Goal: Task Accomplishment & Management: Manage account settings

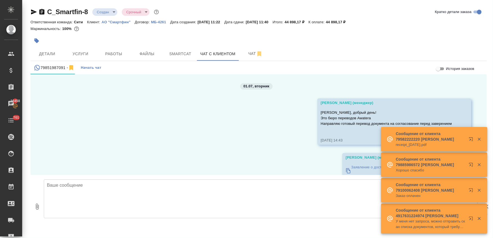
scroll to position [2690, 0]
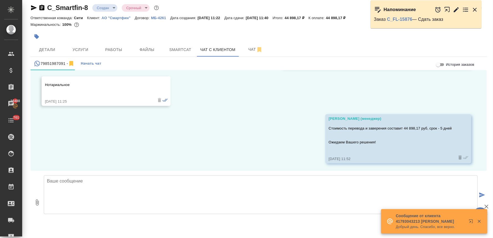
click at [474, 10] on icon "button" at bounding box center [475, 9] width 7 height 7
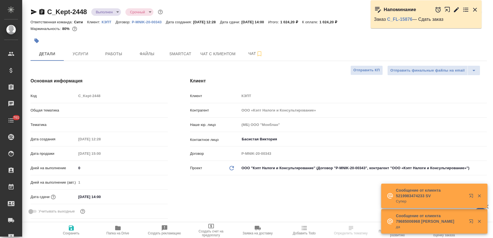
select select "RU"
type textarea "x"
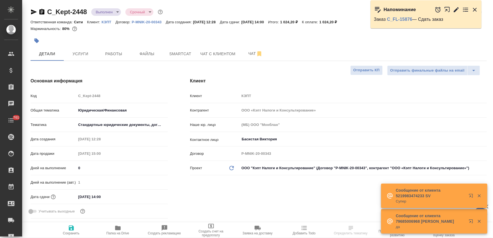
type textarea "x"
type input "[PERSON_NAME]"
type input "[PERSON_NAME]pereverzeva"
click at [401, 17] on link "C_FL-15876" at bounding box center [399, 19] width 25 height 5
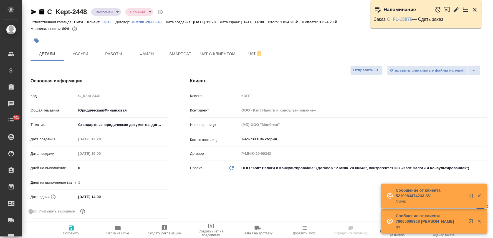
type textarea "x"
select select "RU"
type textarea "x"
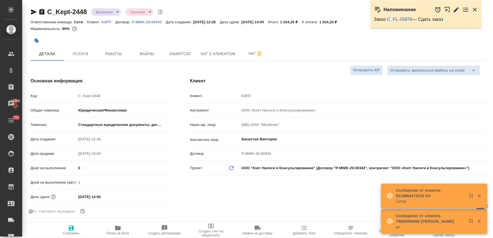
type textarea "x"
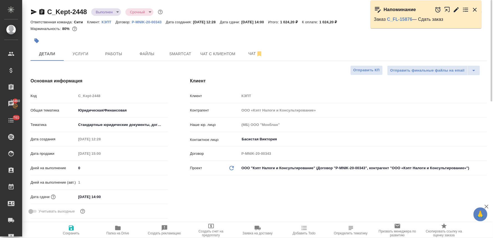
click at [120, 232] on span "Папка на Drive" at bounding box center [118, 234] width 23 height 4
type textarea "x"
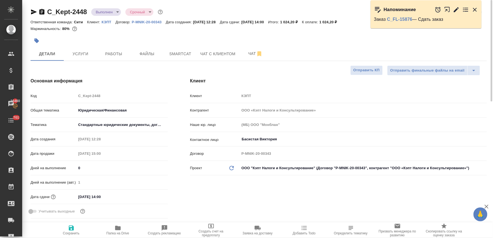
type textarea "x"
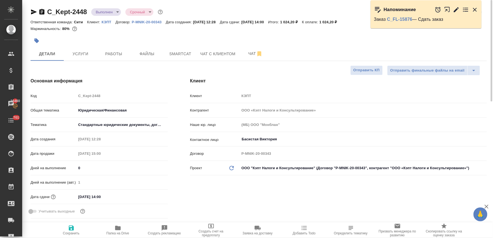
type textarea "x"
click at [34, 39] on icon "button" at bounding box center [36, 41] width 5 height 5
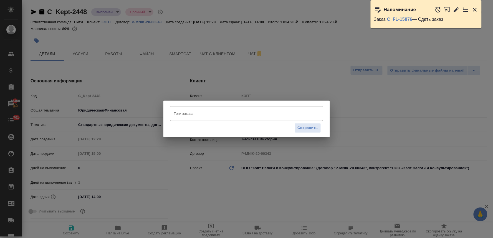
click at [193, 115] on input "Тэги заказа" at bounding box center [242, 113] width 138 height 9
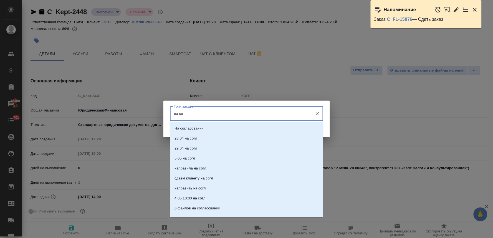
type input "на сог"
click at [194, 130] on p "На согласовании" at bounding box center [189, 129] width 29 height 6
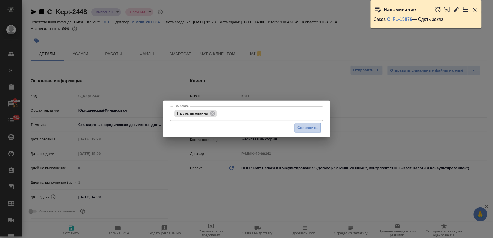
click at [308, 126] on span "Сохранить" at bounding box center [308, 128] width 20 height 6
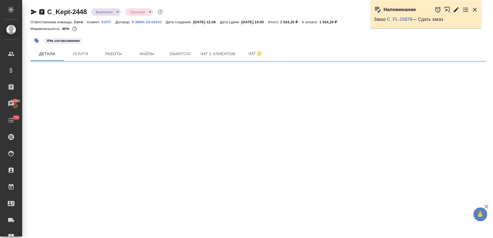
select select "RU"
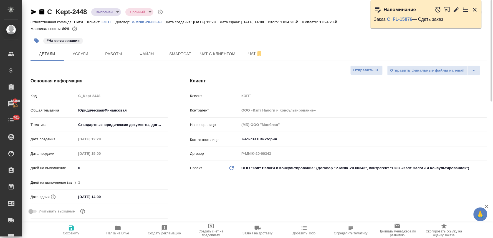
type textarea "x"
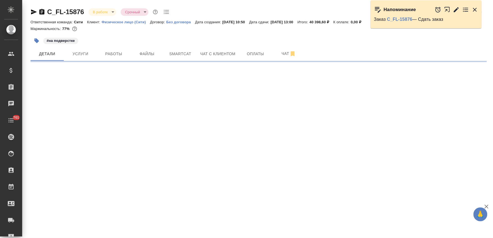
select select "RU"
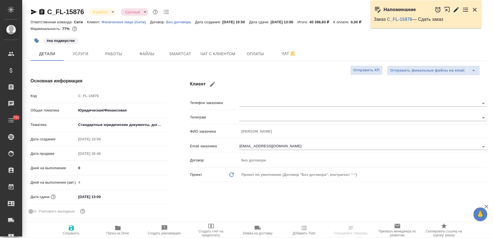
type textarea "x"
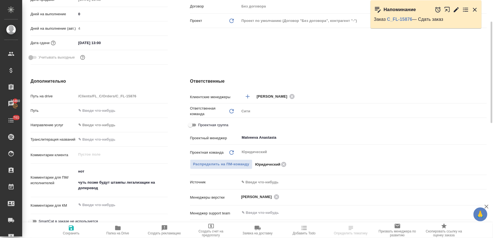
scroll to position [62, 0]
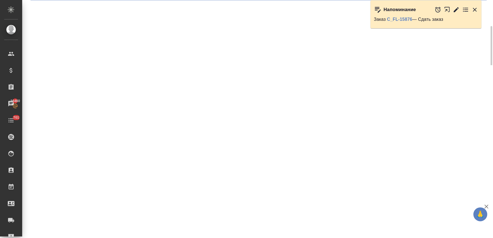
select select "RU"
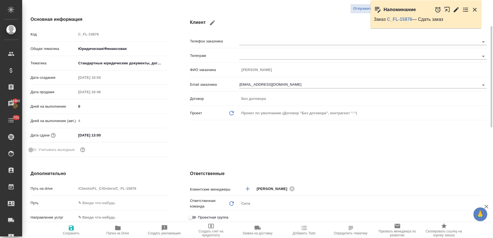
type textarea "x"
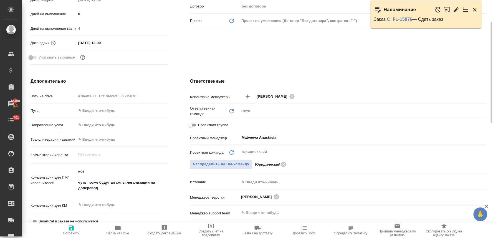
scroll to position [0, 0]
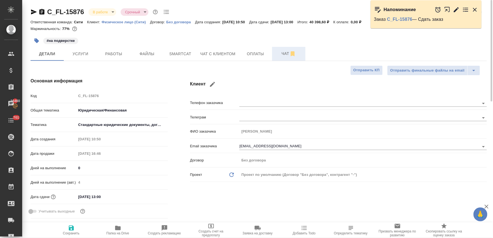
click at [287, 52] on span "Чат" at bounding box center [289, 53] width 27 height 7
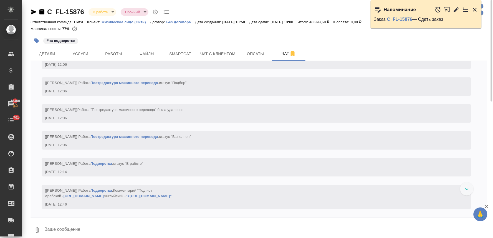
scroll to position [2902, 0]
click at [117, 55] on span "Работы" at bounding box center [114, 54] width 27 height 7
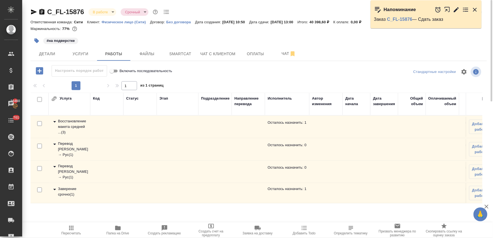
click at [72, 144] on div "Перевод Стандарт Англ → Рус ( 1 )" at bounding box center [69, 149] width 36 height 17
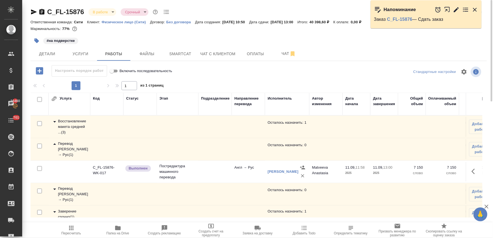
click at [72, 144] on div "Перевод Стандарт Англ → Рус ( 1 )" at bounding box center [69, 149] width 36 height 17
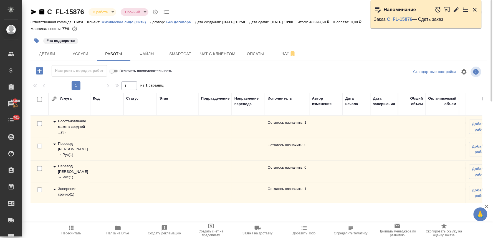
click at [70, 170] on div "Перевод Стандарт Араб → Рус ( 1 )" at bounding box center [69, 172] width 36 height 17
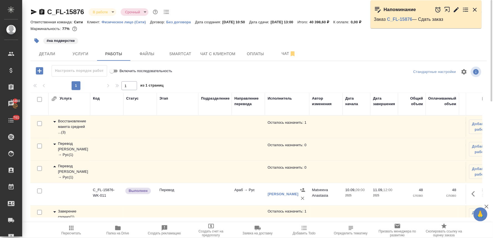
click at [70, 170] on div "Перевод Стандарт Араб → Рус ( 1 )" at bounding box center [69, 172] width 36 height 17
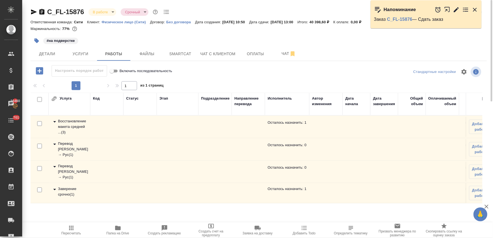
click at [34, 12] on icon "button" at bounding box center [34, 11] width 6 height 5
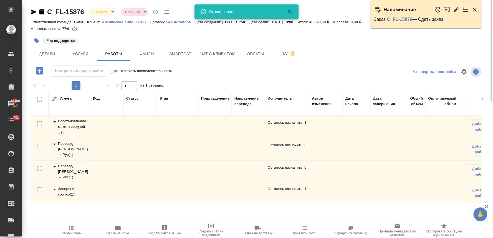
click at [464, 37] on div "#на подверстке" at bounding box center [259, 41] width 457 height 12
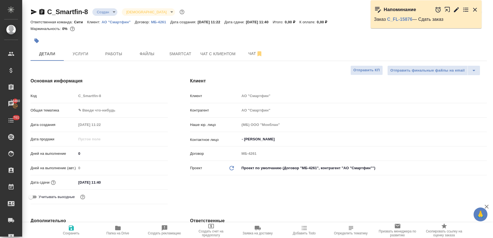
select select "RU"
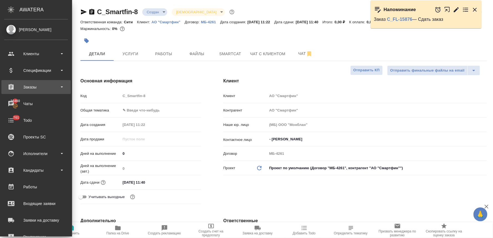
click at [39, 87] on div "Заказы" at bounding box center [36, 87] width 64 height 8
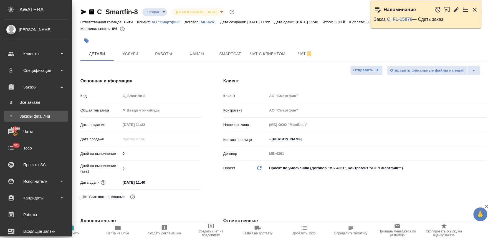
click at [39, 115] on div "Заказы физ. лиц" at bounding box center [36, 117] width 58 height 6
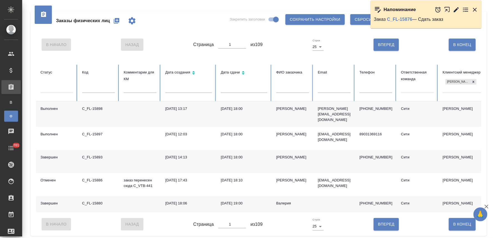
click at [117, 20] on icon "button" at bounding box center [116, 20] width 7 height 7
click at [338, 109] on p "aleksandrs.suvorovs@gmail.com" at bounding box center [334, 114] width 33 height 17
click at [474, 81] on icon at bounding box center [474, 82] width 4 height 4
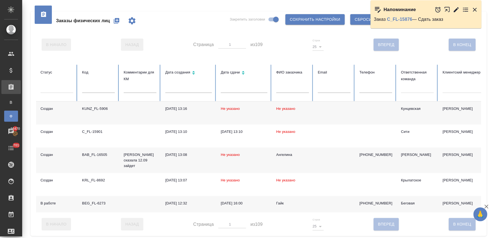
click at [371, 89] on input "text" at bounding box center [376, 89] width 33 height 8
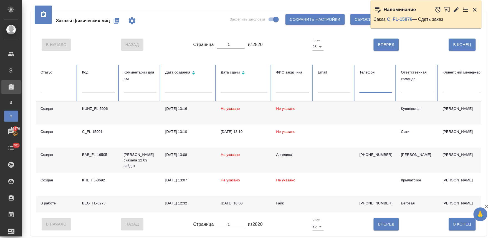
paste input "79854681416"
type input "79854681416"
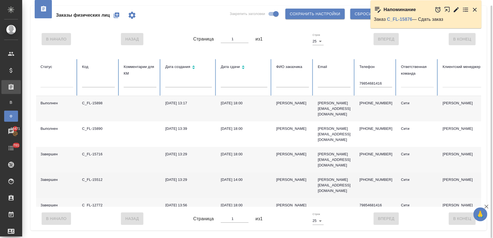
drag, startPoint x: 149, startPoint y: 184, endPoint x: 121, endPoint y: 176, distance: 29.0
click at [149, 184] on td at bounding box center [140, 186] width 42 height 26
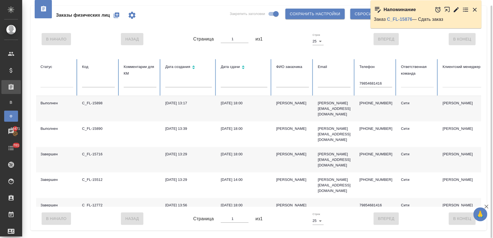
click at [90, 152] on div "C_FL-15716" at bounding box center [98, 155] width 33 height 6
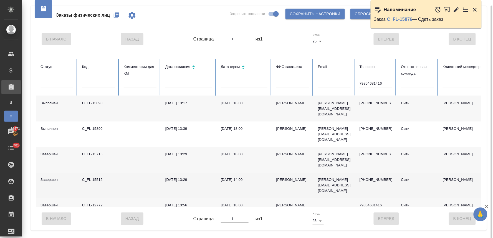
drag, startPoint x: 126, startPoint y: 190, endPoint x: 130, endPoint y: 178, distance: 12.3
click at [126, 198] on td at bounding box center [140, 209] width 42 height 23
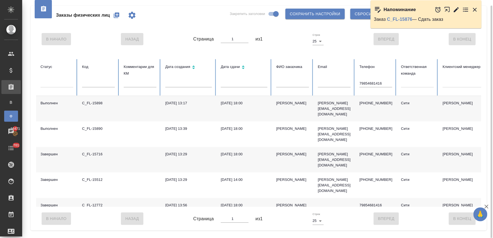
click at [192, 203] on div "19.04.2023, 13:56" at bounding box center [188, 206] width 47 height 6
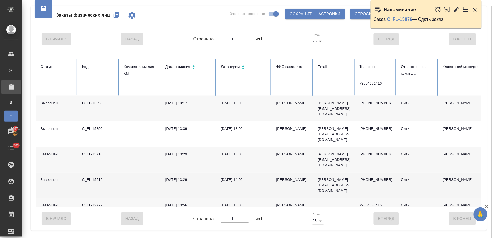
click at [240, 173] on td "16.05.2025, 14:00" at bounding box center [245, 186] width 56 height 26
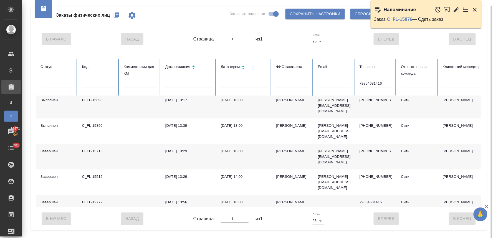
scroll to position [4, 0]
click at [109, 197] on td "C_FL-12772" at bounding box center [99, 205] width 42 height 23
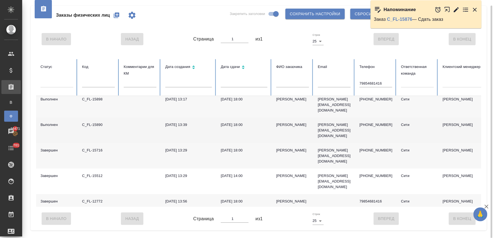
scroll to position [0, 0]
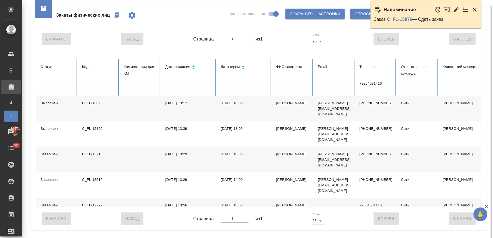
drag, startPoint x: 423, startPoint y: 120, endPoint x: 416, endPoint y: 117, distance: 8.1
click at [423, 122] on td "Сити" at bounding box center [418, 135] width 42 height 26
click at [328, 103] on p "aleksandrs.suvorovs@gmail.com" at bounding box center [334, 109] width 33 height 17
drag, startPoint x: 386, startPoint y: 84, endPoint x: 322, endPoint y: 82, distance: 63.9
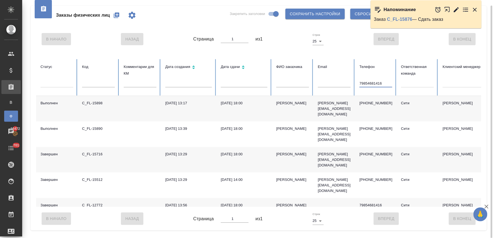
click at [322, 82] on tr "Статус Код Комментарии для КМ Дата создания Дата сдачи ФИО заказчика Email Теле…" at bounding box center [348, 77] width 625 height 37
click at [324, 82] on table "Статус Код Комментарии для КМ Дата создания Дата сдачи ФИО заказчика Email Теле…" at bounding box center [348, 133] width 625 height 148
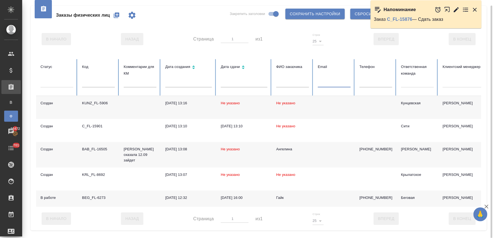
paste input "aleksandrs.suvorovs@gmail.com"
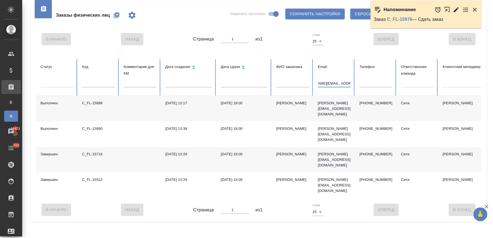
type input "aleksandrs.suvorovs@gmail.com"
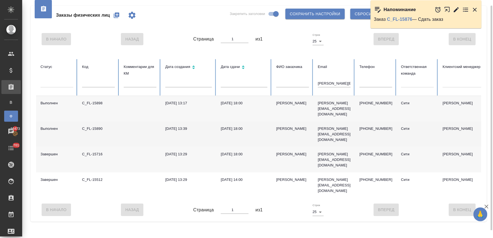
click at [421, 126] on div "Сити" at bounding box center [417, 129] width 33 height 6
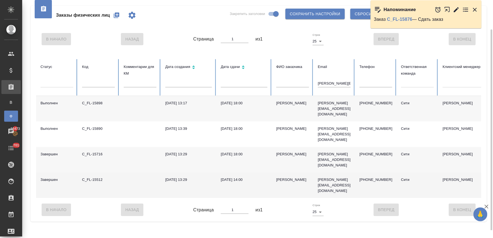
scroll to position [18, 0]
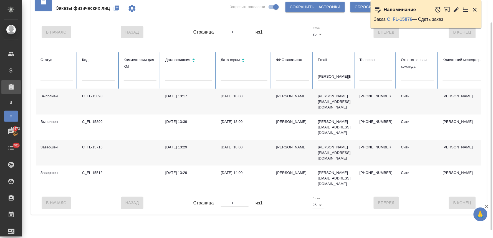
click at [382, 89] on td "+79854681416" at bounding box center [376, 102] width 42 height 26
click at [346, 73] on input "aleksandrs.suvorovs@gmail.com" at bounding box center [334, 77] width 33 height 8
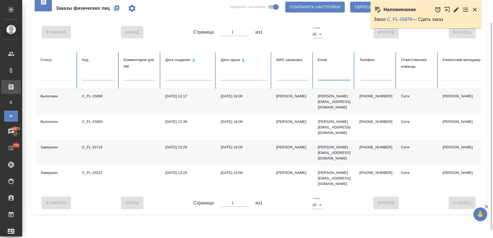
click at [374, 73] on input "text" at bounding box center [376, 77] width 33 height 8
paste input "+79854681416"
click at [363, 73] on input "+79854681416" at bounding box center [376, 77] width 33 height 8
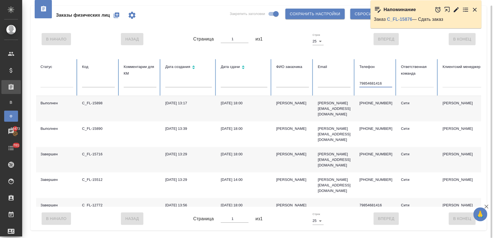
scroll to position [4, 0]
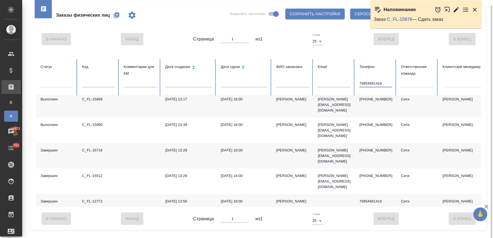
type input "79854681416"
drag, startPoint x: 423, startPoint y: 138, endPoint x: 419, endPoint y: 138, distance: 4.2
click at [423, 138] on td "Сити" at bounding box center [418, 131] width 42 height 26
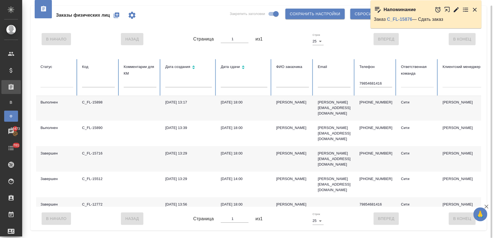
scroll to position [0, 0]
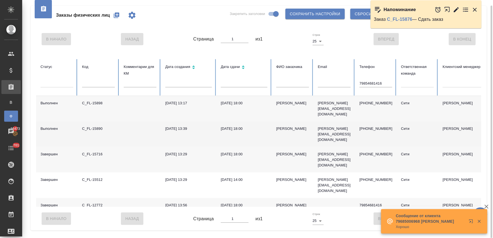
drag, startPoint x: 378, startPoint y: 120, endPoint x: 372, endPoint y: 121, distance: 6.1
click at [378, 122] on td "+79854681416" at bounding box center [376, 135] width 42 height 26
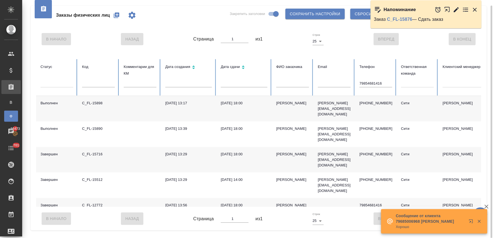
click at [190, 198] on td "19.04.2023, 13:56" at bounding box center [189, 209] width 56 height 23
click at [117, 13] on icon "button" at bounding box center [117, 15] width 6 height 6
click at [332, 105] on p "[PERSON_NAME][EMAIL_ADDRESS][DOMAIN_NAME]" at bounding box center [334, 109] width 33 height 17
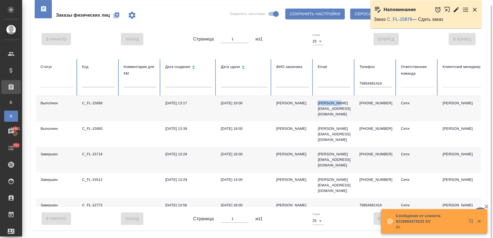
drag, startPoint x: 296, startPoint y: 108, endPoint x: 268, endPoint y: 103, distance: 28.6
click at [268, 103] on tr "Выполнен C_FL-15898 10.09.2025, 13:17 11.09.2025, 18:00 Суворов Александр aleks…" at bounding box center [348, 109] width 625 height 26
copy tr "[PERSON_NAME]"
drag, startPoint x: 387, startPoint y: 84, endPoint x: 337, endPoint y: 86, distance: 49.7
click at [338, 86] on tr "Статус Код Комментарии для КМ Дата создания Дата сдачи ФИО заказчика Email Теле…" at bounding box center [348, 77] width 625 height 37
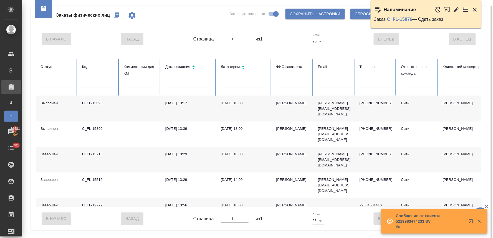
click at [295, 85] on table "Статус Код Комментарии для КМ Дата создания Дата сдачи ФИО заказчика Email Теле…" at bounding box center [348, 133] width 625 height 148
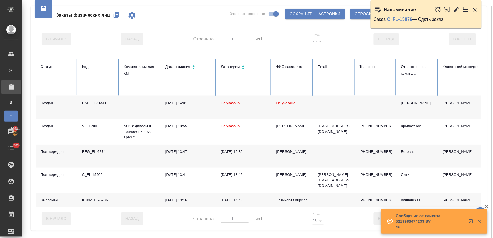
paste input "[PERSON_NAME]"
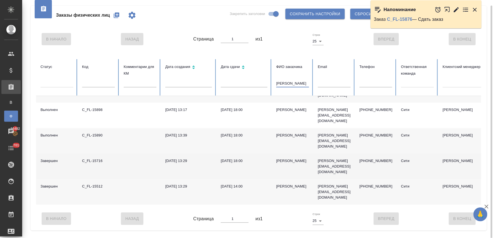
scroll to position [27, 0]
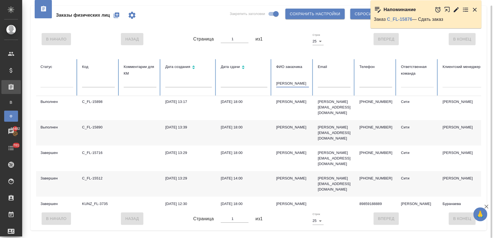
type input "[PERSON_NAME]"
click at [179, 176] on div "14.05.2025, 13:29" at bounding box center [188, 179] width 47 height 6
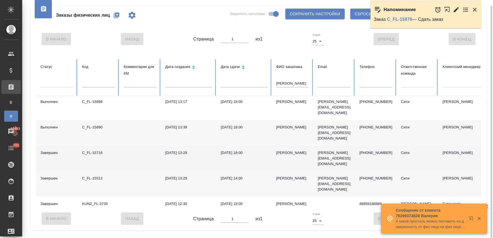
click at [415, 153] on td "Сити" at bounding box center [418, 159] width 42 height 26
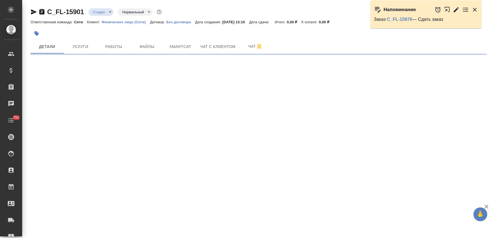
select select "RU"
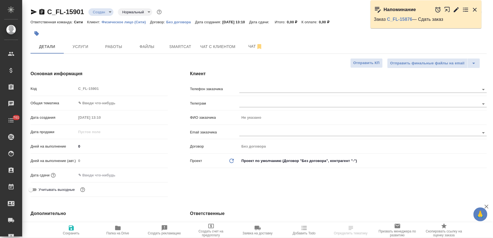
type textarea "x"
click at [255, 128] on div at bounding box center [364, 132] width 248 height 10
paste input "[EMAIL_ADDRESS][DOMAIN_NAME]"
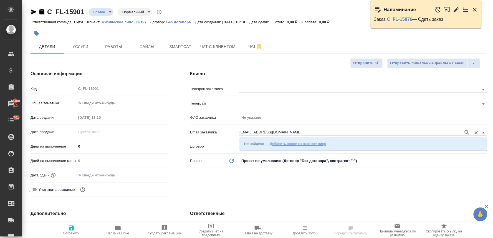
type input "[EMAIL_ADDRESS][DOMAIN_NAME]"
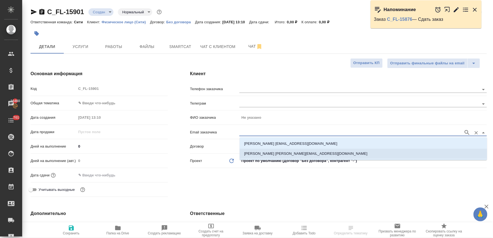
click at [255, 151] on p "[PERSON_NAME] [PERSON_NAME][EMAIL_ADDRESS][DOMAIN_NAME]" at bounding box center [305, 154] width 123 height 6
type input "[PERSON_NAME]"
type input "[PERSON_NAME] [PERSON_NAME][EMAIL_ADDRESS][DOMAIN_NAME]"
type textarea "x"
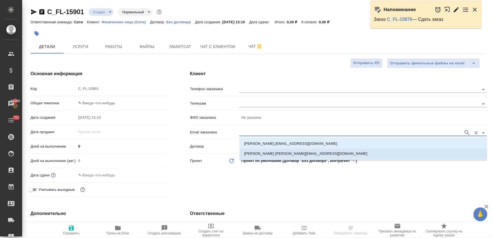
type textarea "x"
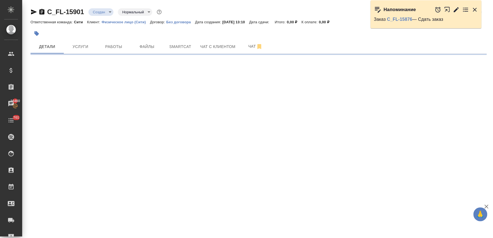
select select "RU"
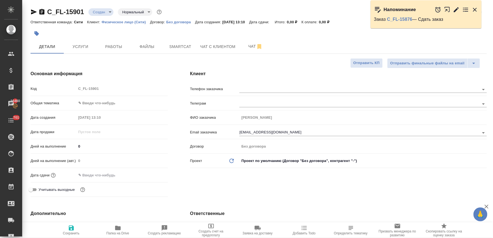
type textarea "x"
click at [117, 172] on input "text" at bounding box center [100, 175] width 49 height 8
click at [151, 175] on icon "button" at bounding box center [152, 175] width 7 height 7
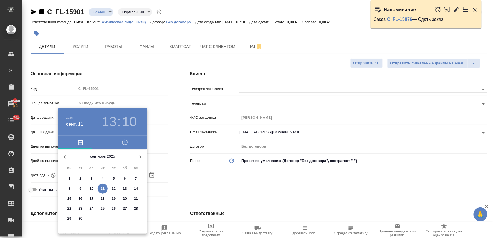
click at [116, 187] on span "12" at bounding box center [114, 189] width 10 height 6
type input "[DATE] 13:10"
type textarea "x"
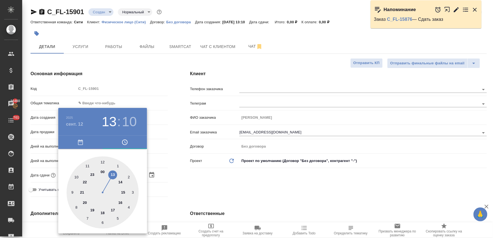
click at [208, 184] on div at bounding box center [246, 119] width 493 height 238
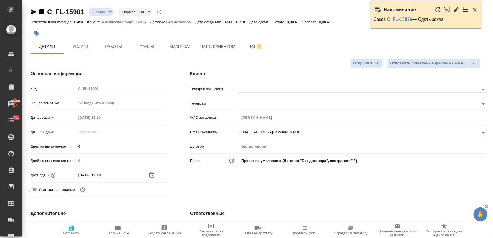
click at [68, 89] on div "Код C_FL-15901" at bounding box center [99, 89] width 137 height 10
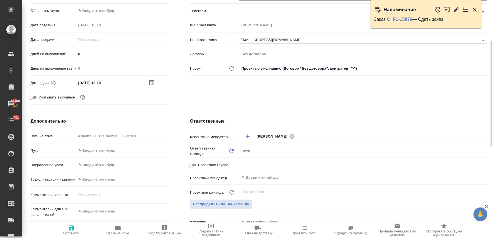
type textarea "x"
click at [101, 214] on textarea at bounding box center [122, 211] width 91 height 9
type textarea "н"
type textarea "x"
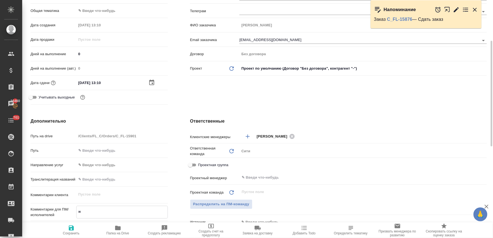
type textarea "x"
type textarea "но"
type textarea "x"
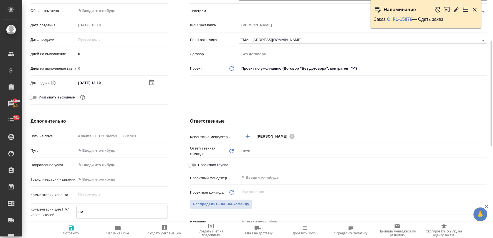
type textarea "x"
type textarea "нот"
type textarea "x"
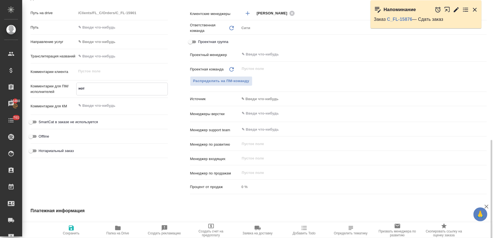
scroll to position [247, 0]
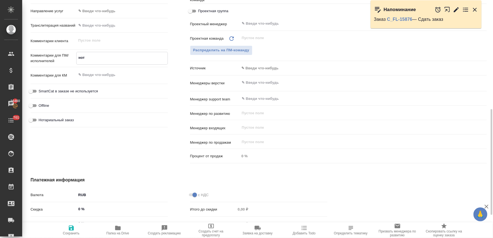
type textarea "нот"
type textarea "x"
click at [67, 120] on span "Нотариальный заказ" at bounding box center [56, 120] width 35 height 6
click at [41, 120] on input "Нотариальный заказ" at bounding box center [31, 120] width 20 height 7
checkbox input "true"
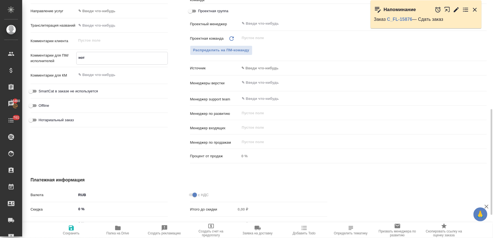
type textarea "x"
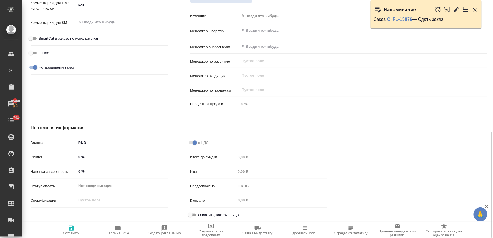
click at [194, 213] on input "Оплатить, как физ.лицо" at bounding box center [190, 215] width 20 height 7
checkbox input "true"
type textarea "x"
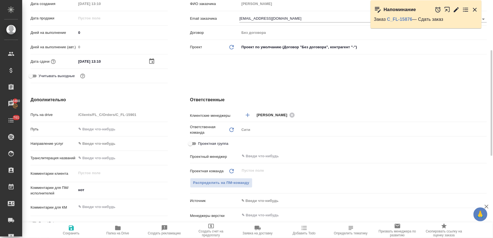
scroll to position [0, 0]
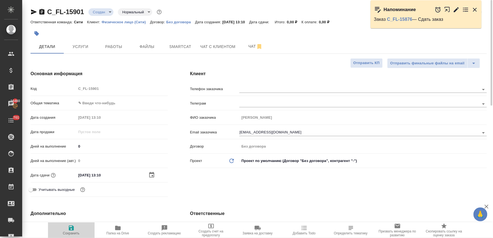
click at [73, 227] on icon "button" at bounding box center [71, 228] width 5 height 5
type textarea "x"
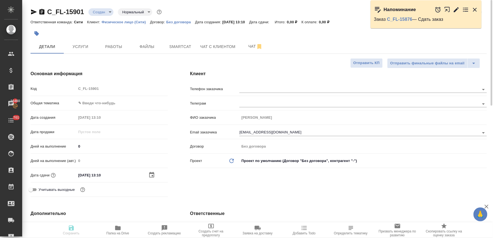
type textarea "x"
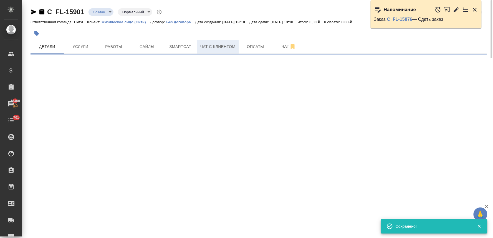
select select "RU"
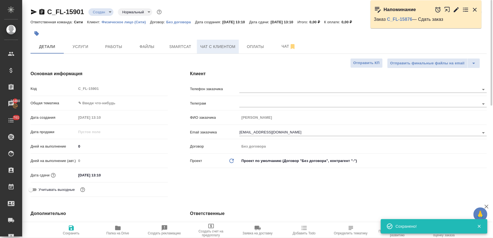
type textarea "x"
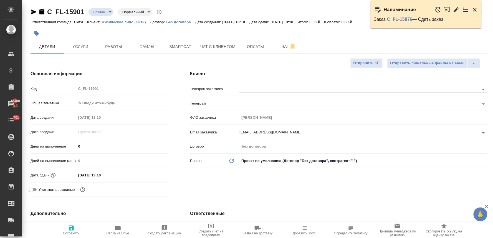
drag, startPoint x: 199, startPoint y: 192, endPoint x: 195, endPoint y: 150, distance: 41.3
click at [199, 192] on div "Клиент Телефон заказчика Телеграм ФИО заказчика Кубасов Михаил Email заказчика …" at bounding box center [338, 134] width 319 height 151
click at [144, 42] on button "Файлы" at bounding box center [146, 47] width 33 height 14
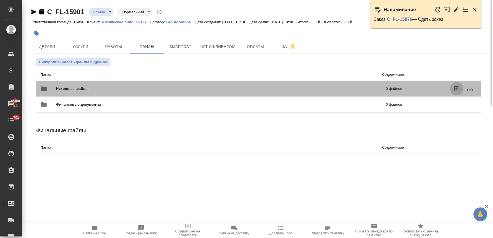
click at [457, 89] on icon "uploadFiles" at bounding box center [457, 88] width 5 height 5
click at [0, 0] on input "uploadFiles" at bounding box center [0, 0] width 0 height 0
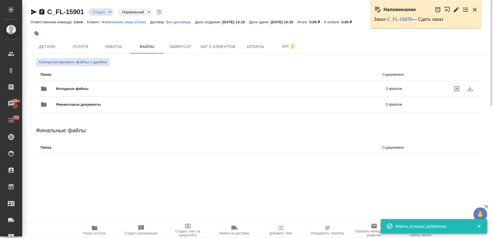
drag, startPoint x: 259, startPoint y: 178, endPoint x: 348, endPoint y: 128, distance: 102.9
click at [259, 178] on div ".cls-1 fill:#fff; AWATERA Lyamina Nadezhda Клиенты Спецификации Заказы 16460 Ча…" at bounding box center [246, 119] width 493 height 238
click at [456, 88] on icon "uploadFiles" at bounding box center [457, 89] width 7 height 7
click at [0, 0] on input "uploadFiles" at bounding box center [0, 0] width 0 height 0
click at [77, 42] on button "Услуги" at bounding box center [80, 47] width 33 height 14
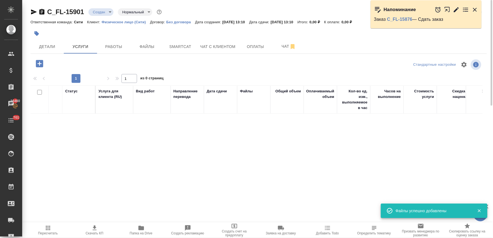
click at [39, 65] on icon "button" at bounding box center [39, 63] width 7 height 7
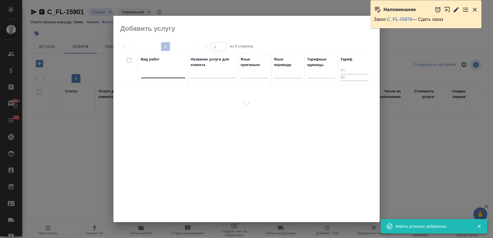
click at [162, 71] on div at bounding box center [163, 73] width 44 height 8
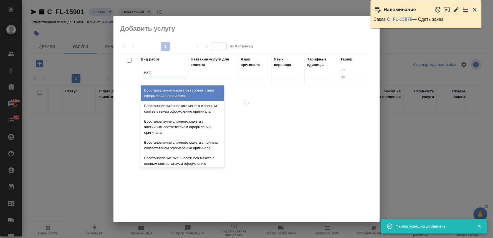
type input "восста"
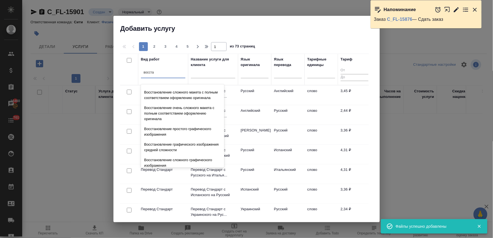
scroll to position [102, 0]
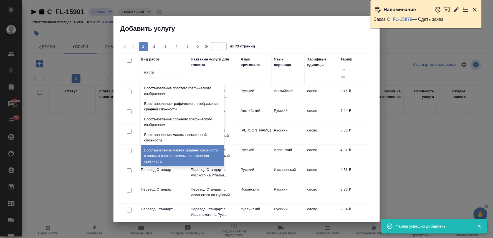
click at [175, 154] on div "Восстановление макета средней сложности с полным соответствием оформлению ориги…" at bounding box center [182, 155] width 83 height 21
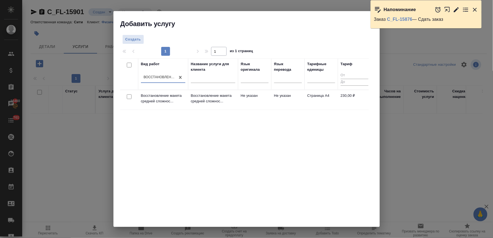
click at [128, 96] on input "checkbox" at bounding box center [129, 96] width 5 height 5
checkbox input "true"
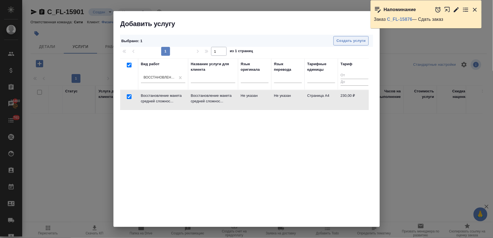
click at [349, 40] on span "Создать услуги" at bounding box center [351, 41] width 29 height 6
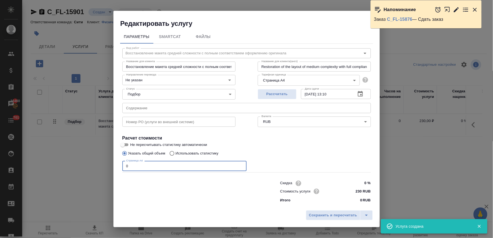
drag, startPoint x: 132, startPoint y: 167, endPoint x: 110, endPoint y: 165, distance: 22.6
click at [110, 165] on div "Редактировать услугу Параметры SmartCat Файлы Вид работ Восстановление макета с…" at bounding box center [246, 119] width 493 height 238
type input "1"
click at [323, 221] on div "Сохранить и пересчитать" at bounding box center [247, 218] width 267 height 20
click at [323, 218] on span "Сохранить и пересчитать" at bounding box center [333, 215] width 48 height 6
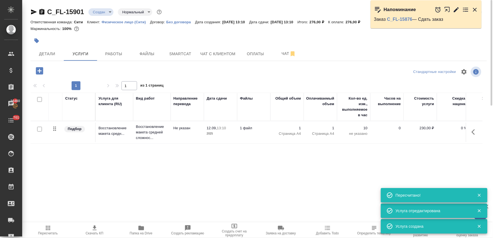
click at [37, 64] on div "C_FL-15901 Создан new Нормальный normal Кратко детали заказа Ответственная кома…" at bounding box center [258, 113] width 463 height 226
click at [38, 71] on icon "button" at bounding box center [40, 71] width 10 height 10
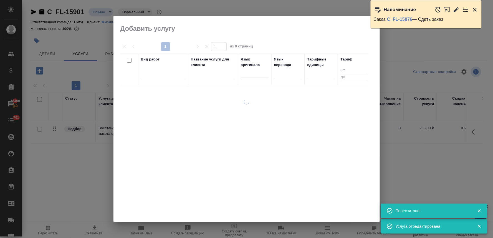
click at [257, 75] on div at bounding box center [255, 73] width 28 height 8
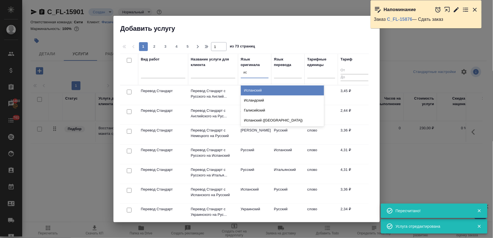
type input "исп"
click at [250, 92] on div "Испанский" at bounding box center [282, 91] width 83 height 10
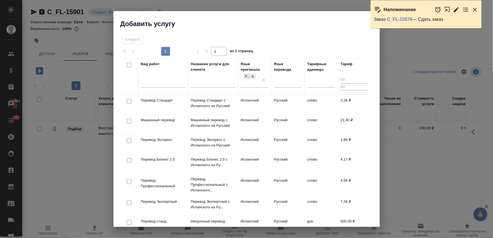
click at [129, 101] on input "checkbox" at bounding box center [129, 101] width 5 height 5
checkbox input "true"
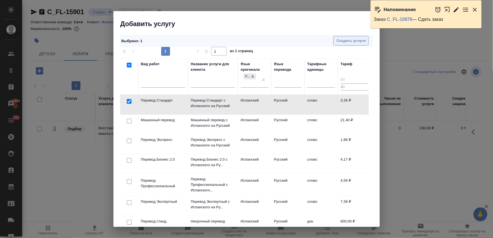
click at [346, 39] on span "Создать услуги" at bounding box center [351, 41] width 29 height 6
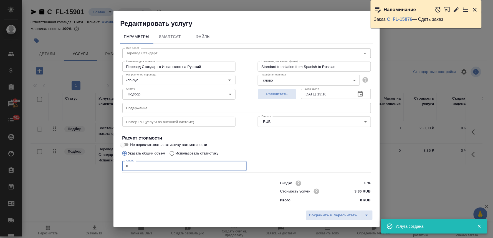
click at [125, 166] on input "0" at bounding box center [184, 166] width 124 height 10
type input "250"
click at [330, 217] on span "Сохранить и пересчитать" at bounding box center [333, 215] width 48 height 6
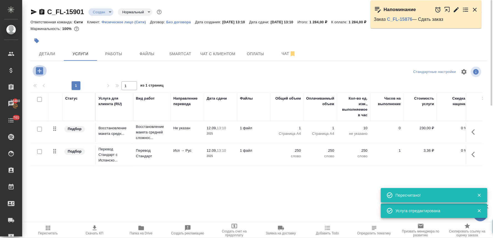
click at [38, 71] on icon "button" at bounding box center [40, 71] width 10 height 10
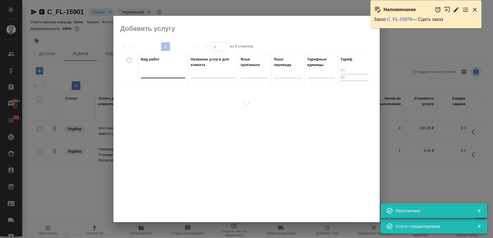
click at [150, 69] on div at bounding box center [163, 73] width 44 height 8
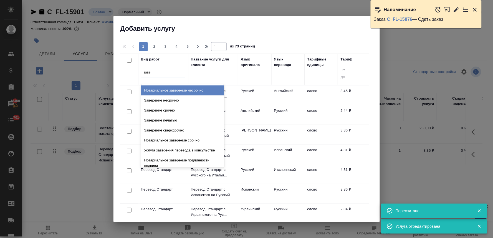
type input "завер"
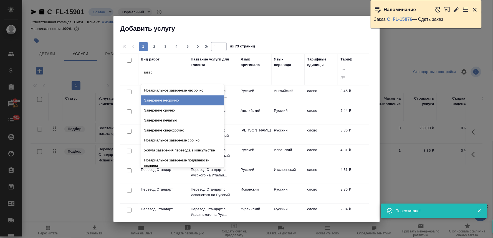
click at [157, 98] on div "Заверение несрочно" at bounding box center [182, 101] width 83 height 10
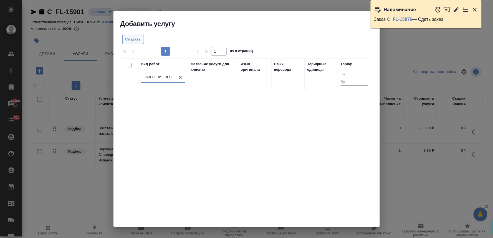
click at [130, 35] on button "Создать" at bounding box center [133, 40] width 22 height 10
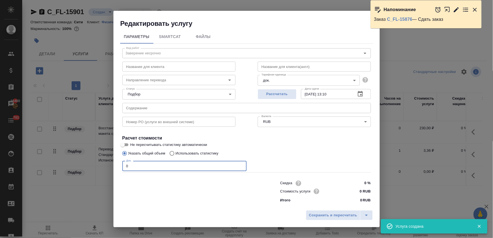
drag, startPoint x: 122, startPoint y: 164, endPoint x: 112, endPoint y: 162, distance: 10.8
click at [113, 162] on div "Редактировать услугу Параметры SmartCat Файлы Вид работ Заверение несрочно Вид …" at bounding box center [246, 119] width 493 height 238
type input "1"
click at [310, 213] on span "Сохранить и пересчитать" at bounding box center [333, 215] width 48 height 6
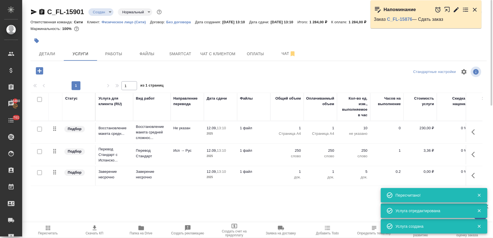
click at [428, 171] on p "0,00 ₽" at bounding box center [421, 172] width 28 height 6
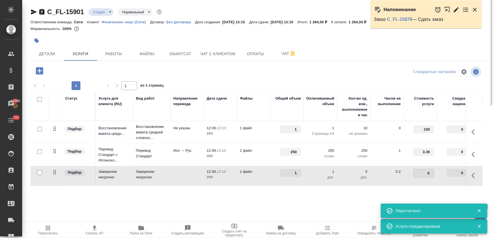
drag, startPoint x: 425, startPoint y: 172, endPoint x: 437, endPoint y: 171, distance: 12.3
click at [437, 171] on tr "Подбор Заверение несрочно Заверение несрочно 12.09, 13:10 2025 1 файл 1 1 док. …" at bounding box center [292, 176] width 523 height 20
type input "662.5"
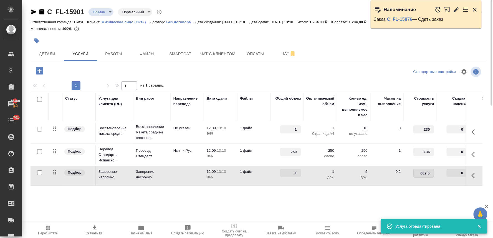
drag, startPoint x: 423, startPoint y: 196, endPoint x: 412, endPoint y: 190, distance: 12.3
click at [422, 196] on div "Статус Услуга для клиента (RU) Вид работ Направление перевода Дата сдачи Файлы …" at bounding box center [257, 152] width 452 height 119
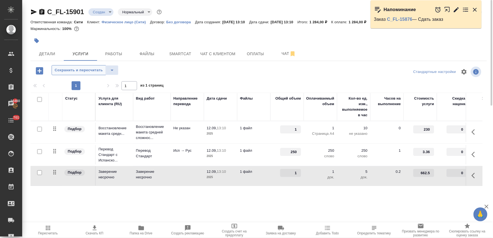
click at [81, 72] on span "Сохранить и пересчитать" at bounding box center [79, 70] width 48 height 6
click at [425, 170] on p "662,50 ₽" at bounding box center [421, 172] width 28 height 6
drag, startPoint x: 421, startPoint y: 172, endPoint x: 446, endPoint y: 172, distance: 24.7
click at [444, 173] on tr "Подбор Заверение несрочно Заверение несрочно 12.09, 13:10 2025 1 файл 1 1 док. …" at bounding box center [292, 176] width 523 height 20
type input "900"
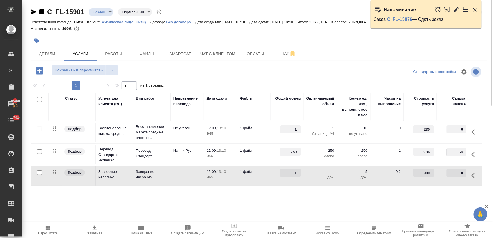
type input "-30"
click at [357, 72] on div "Стандартные настройки" at bounding box center [409, 71] width 148 height 13
click at [82, 70] on span "Сохранить и пересчитать" at bounding box center [79, 70] width 48 height 6
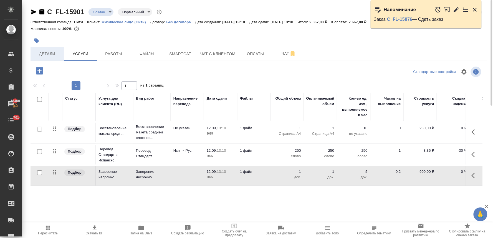
click at [46, 55] on span "Детали" at bounding box center [47, 54] width 27 height 7
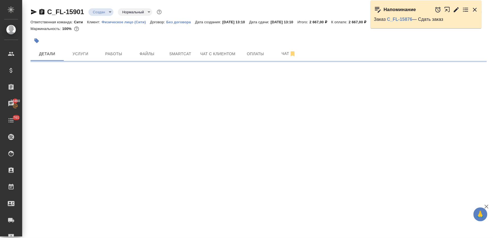
select select "RU"
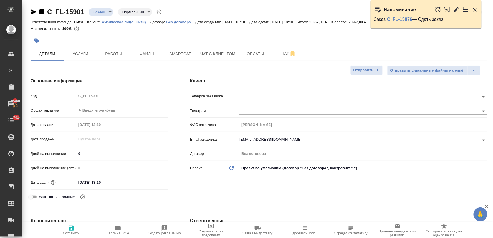
type textarea "x"
click at [74, 97] on div "Код C_FL-15901" at bounding box center [99, 96] width 137 height 10
type textarea "x"
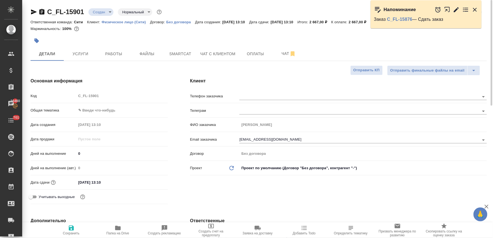
type textarea "x"
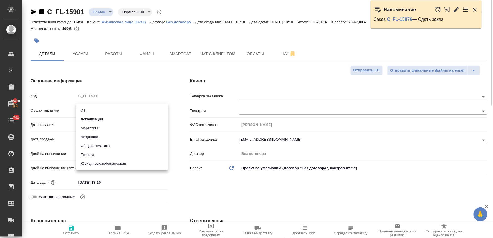
click at [103, 110] on body "🙏 .cls-1 fill:#fff; AWATERA Lyamina Nadezhda Клиенты Спецификации Заказы 16470 …" at bounding box center [246, 119] width 493 height 238
click at [109, 164] on li "Юридическая/Финансовая" at bounding box center [122, 163] width 92 height 9
type input "yr-fn"
type textarea "x"
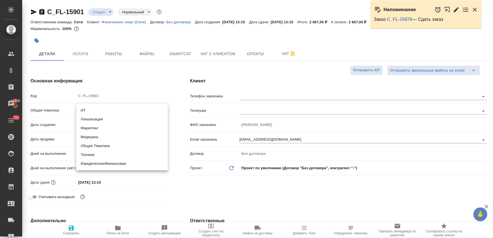
type textarea "x"
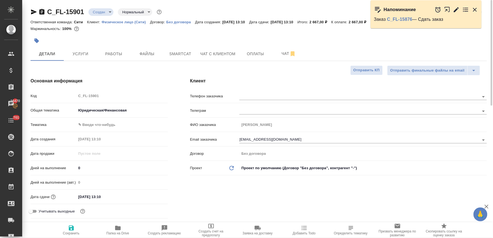
click at [91, 81] on h4 "Основная информация" at bounding box center [99, 81] width 137 height 7
click at [119, 110] on body "🙏 .cls-1 fill:#fff; AWATERA Lyamina Nadezhda Клиенты Спецификации Заказы 16470 …" at bounding box center [246, 119] width 493 height 238
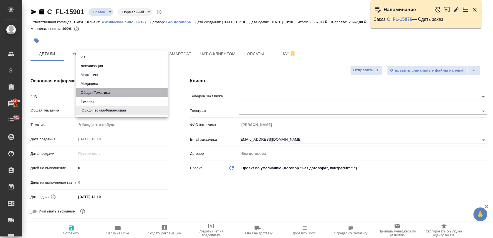
click at [105, 91] on li "Общая Тематика" at bounding box center [122, 92] width 92 height 9
type input "obtem"
type textarea "x"
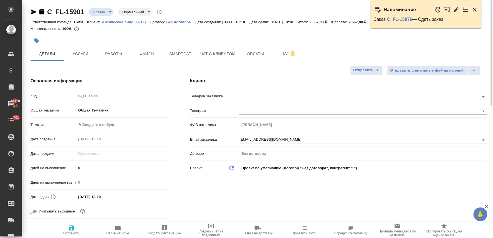
click at [104, 125] on body "🙏 .cls-1 fill:#fff; AWATERA Lyamina Nadezhda Клиенты Спецификации Заказы 16470 …" at bounding box center [246, 119] width 493 height 238
click at [103, 122] on li "Общая Тематика" at bounding box center [122, 124] width 92 height 9
type textarea "x"
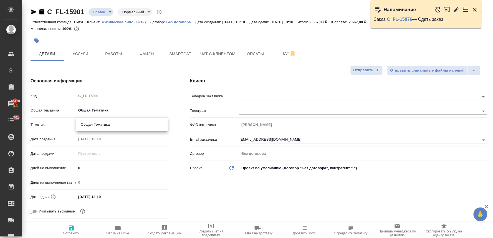
type input "6012b1ca196b0e5c9229a120"
click at [183, 187] on div "Клиент Телефон заказчика Телеграм ФИО заказчика Кубасов Михаил Email заказчика …" at bounding box center [338, 149] width 319 height 165
click at [121, 199] on input "12.09.2025 13:10" at bounding box center [100, 197] width 49 height 8
click at [150, 196] on icon "button" at bounding box center [152, 196] width 7 height 7
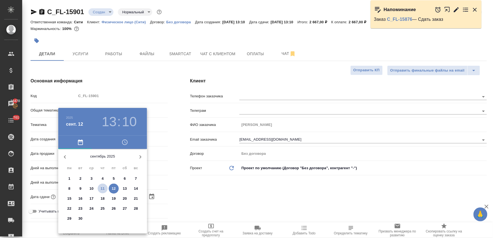
click at [103, 188] on p "11" at bounding box center [103, 189] width 4 height 6
type input "11.09.2025 13:10"
type textarea "x"
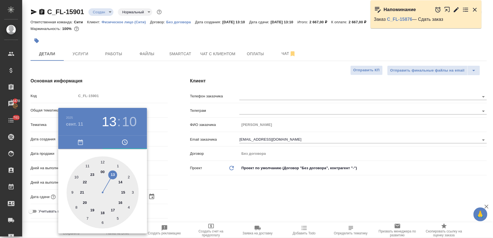
click at [180, 195] on div at bounding box center [246, 119] width 493 height 238
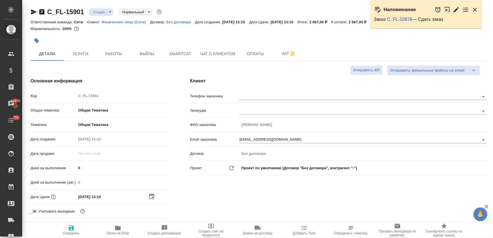
type textarea "x"
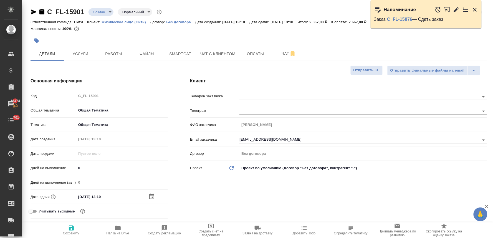
type textarea "x"
click at [119, 196] on input "11.09.2025 13:10" at bounding box center [101, 197] width 49 height 8
click at [151, 194] on icon "button" at bounding box center [151, 197] width 5 height 6
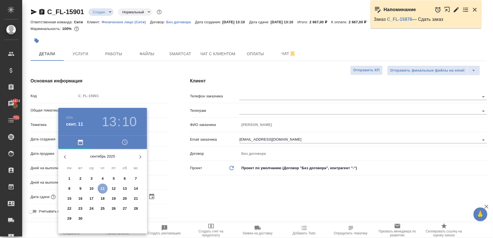
click at [104, 187] on p "11" at bounding box center [103, 189] width 4 height 6
type textarea "x"
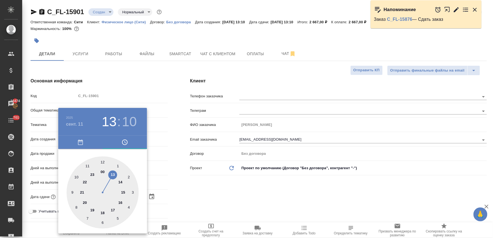
click at [103, 213] on div at bounding box center [103, 193] width 72 height 72
type input "11.09.2025 18:10"
type textarea "x"
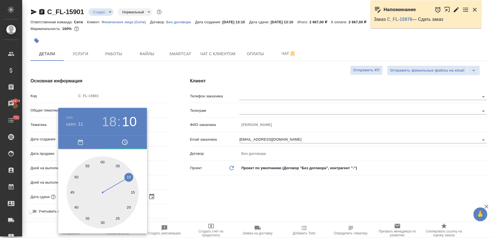
click at [103, 161] on div at bounding box center [103, 193] width 72 height 72
type input "11.09.2025 18:00"
type textarea "x"
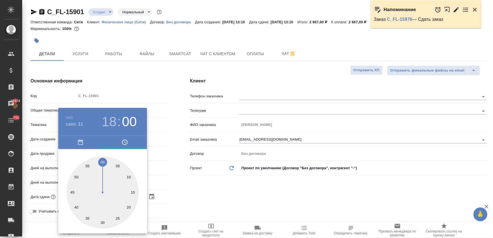
click at [215, 192] on div at bounding box center [246, 119] width 493 height 238
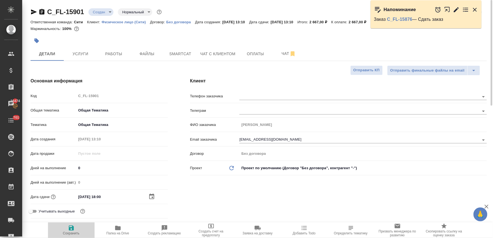
click at [72, 234] on span "Сохранить" at bounding box center [71, 234] width 17 height 4
type textarea "x"
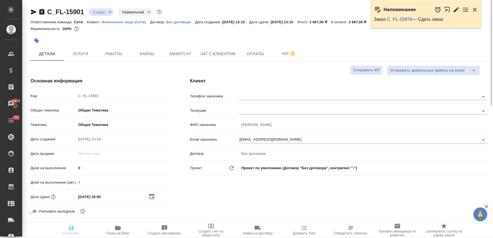
type textarea "x"
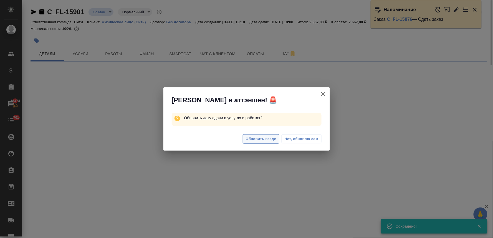
click at [248, 139] on span "Обновить везде" at bounding box center [261, 139] width 31 height 6
select select "RU"
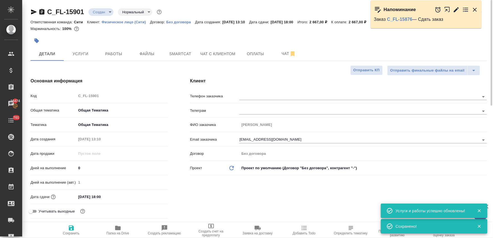
type textarea "x"
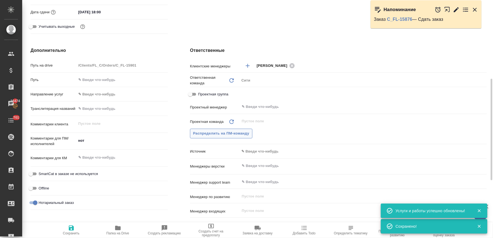
click at [240, 131] on span "Распределить на ПМ-команду" at bounding box center [221, 133] width 56 height 6
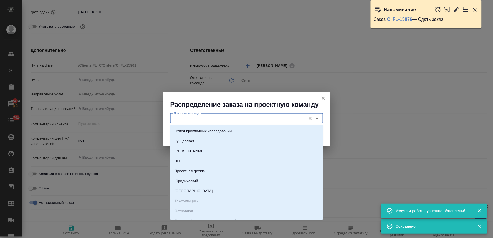
click at [222, 116] on input "Проектная команда" at bounding box center [237, 118] width 131 height 7
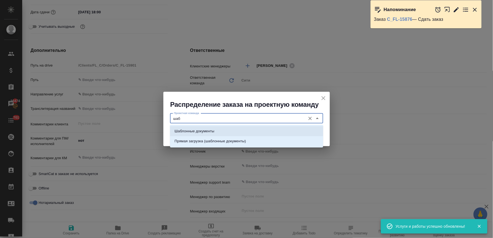
click at [255, 132] on li "Шаблонные документы" at bounding box center [246, 131] width 153 height 10
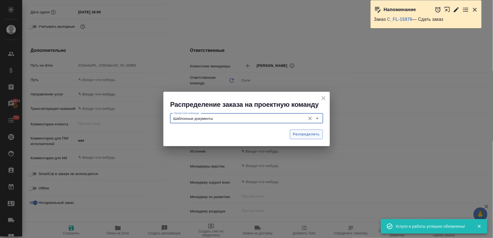
type input "Шаблонные документы"
click at [312, 133] on span "Распределить" at bounding box center [306, 134] width 27 height 6
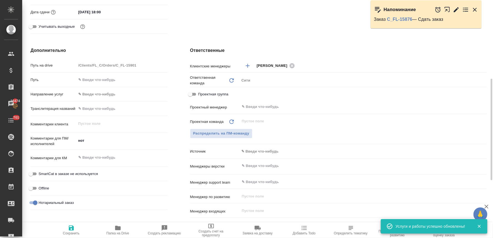
type textarea "x"
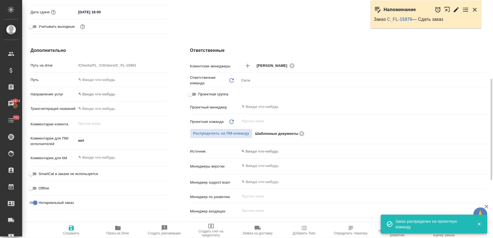
drag, startPoint x: 73, startPoint y: 232, endPoint x: 238, endPoint y: 117, distance: 200.7
click at [73, 232] on span "Сохранить" at bounding box center [71, 234] width 17 height 4
type textarea "x"
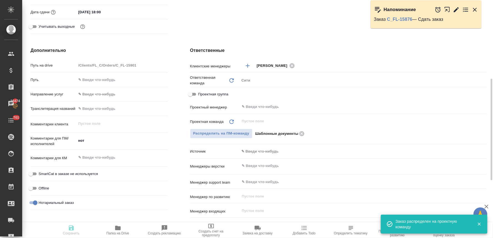
type textarea "x"
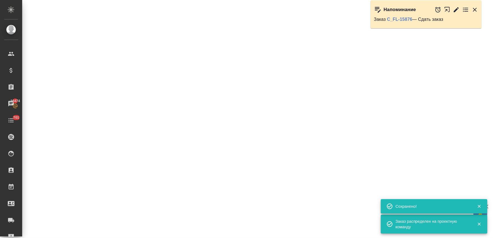
select select "RU"
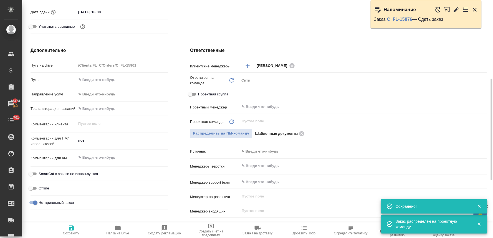
type textarea "x"
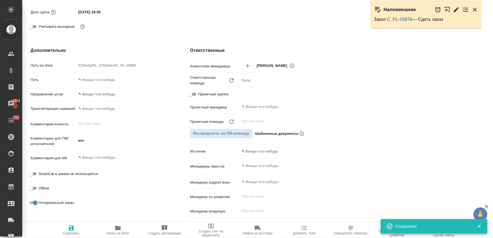
scroll to position [0, 0]
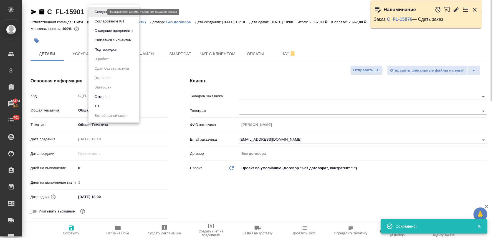
click at [98, 12] on body "🙏 .cls-1 fill:#fff; AWATERA Lyamina Nadezhda Клиенты Спецификации Заказы 16474 …" at bounding box center [246, 119] width 493 height 238
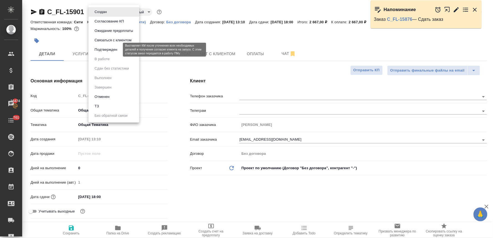
click at [102, 49] on button "Подтвержден" at bounding box center [106, 50] width 26 height 6
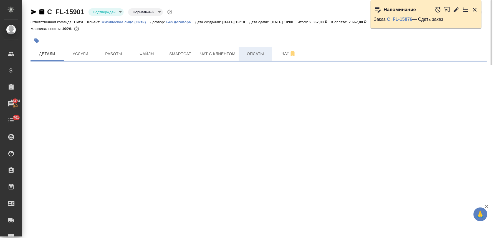
click at [248, 51] on span "Оплаты" at bounding box center [255, 54] width 27 height 7
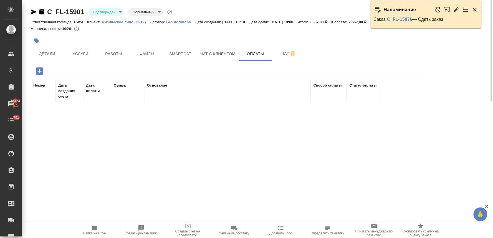
drag, startPoint x: 38, startPoint y: 71, endPoint x: 48, endPoint y: 76, distance: 10.8
click at [38, 71] on icon "button" at bounding box center [39, 70] width 7 height 7
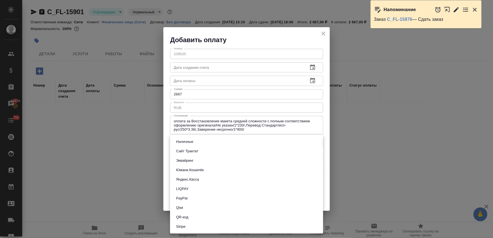
click at [188, 139] on body "🙏 .cls-1 fill:#fff; AWATERA Lyamina Nadezhda Клиенты Спецификации Заказы 16474 …" at bounding box center [246, 119] width 493 height 238
click at [188, 151] on button "Сайт Трактат" at bounding box center [188, 151] width 26 height 6
type input "site-traktat"
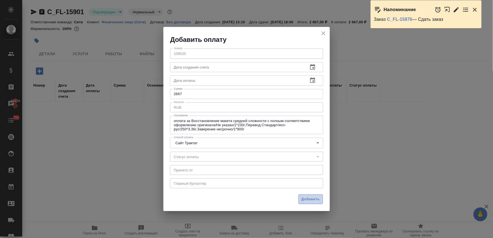
click at [304, 197] on span "Добавить" at bounding box center [311, 199] width 18 height 6
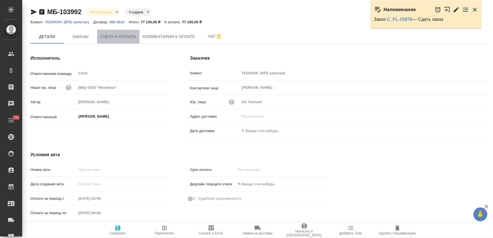
click at [114, 37] on span "Счета и оплаты" at bounding box center [119, 36] width 36 height 7
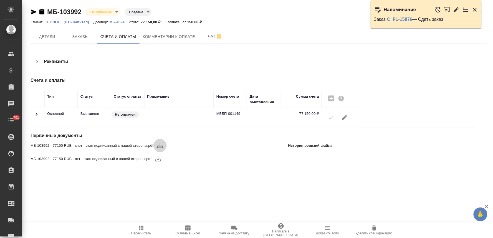
click at [161, 145] on icon "button" at bounding box center [160, 145] width 7 height 7
click at [159, 161] on icon "button" at bounding box center [158, 159] width 7 height 7
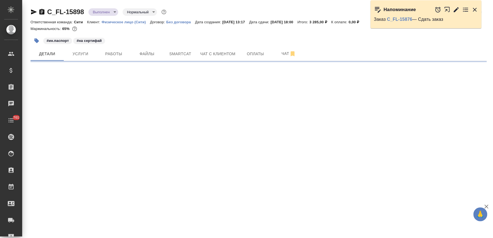
select select "RU"
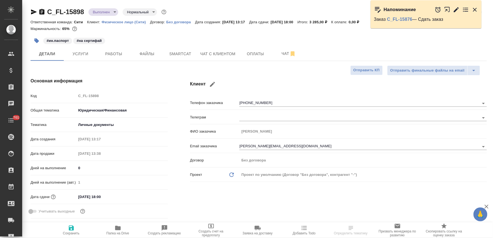
type textarea "x"
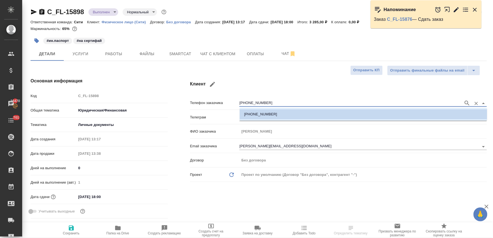
drag, startPoint x: 275, startPoint y: 105, endPoint x: 243, endPoint y: 104, distance: 32.8
click at [243, 104] on input "+79854681416" at bounding box center [351, 103] width 222 height 7
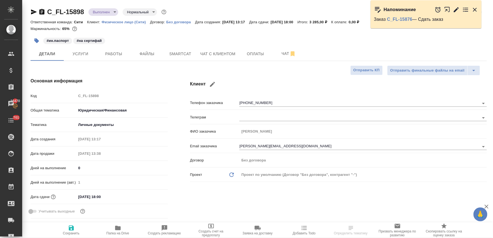
type textarea "x"
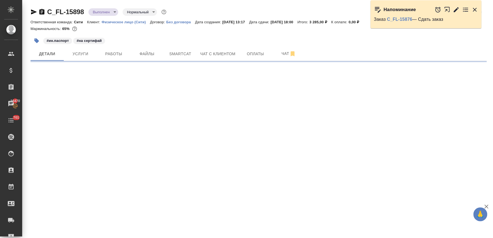
select select "RU"
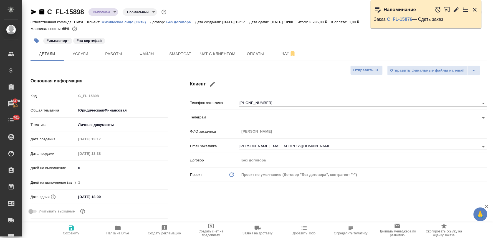
type textarea "x"
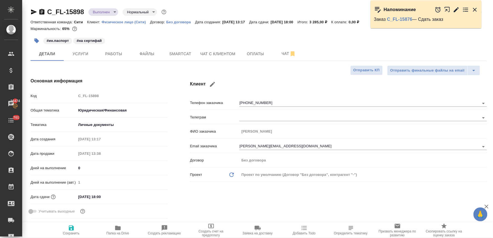
type textarea "x"
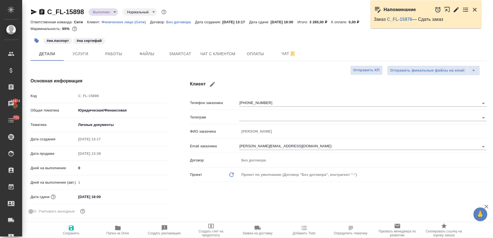
type textarea "x"
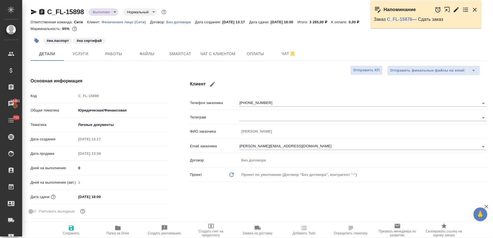
type textarea "x"
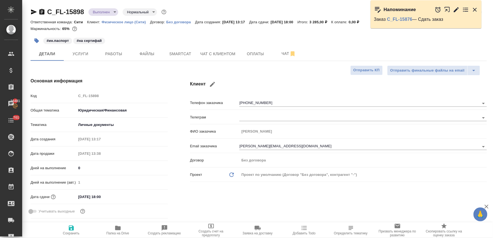
type textarea "x"
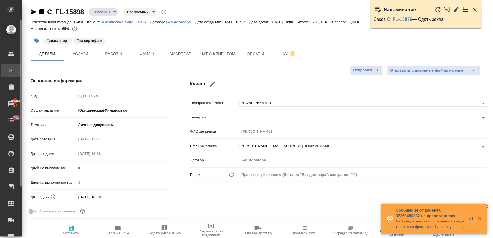
type textarea "x"
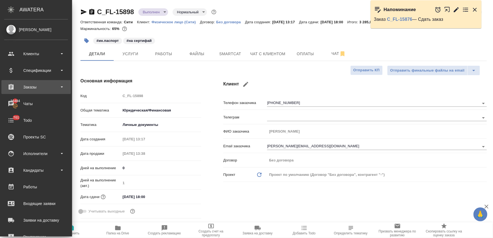
click at [37, 88] on div "Заказы" at bounding box center [36, 87] width 64 height 8
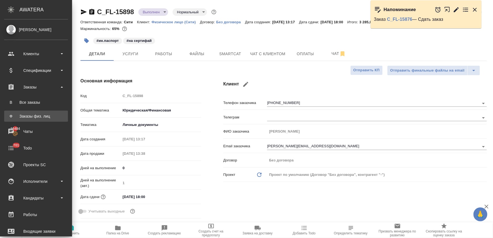
type textarea "x"
click at [38, 115] on div "Заказы физ. лиц" at bounding box center [36, 117] width 58 height 6
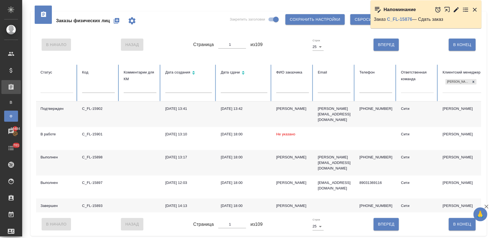
click at [426, 115] on td "Сити" at bounding box center [418, 115] width 42 height 26
click at [474, 83] on icon at bounding box center [474, 82] width 4 height 4
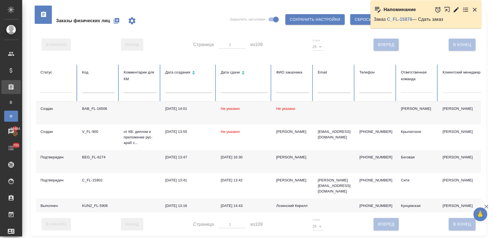
click at [424, 87] on div at bounding box center [417, 88] width 33 height 8
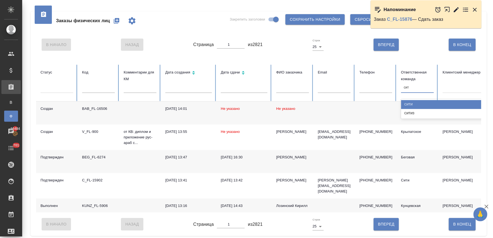
type input "сити"
click at [412, 105] on div "Сити" at bounding box center [456, 104] width 111 height 9
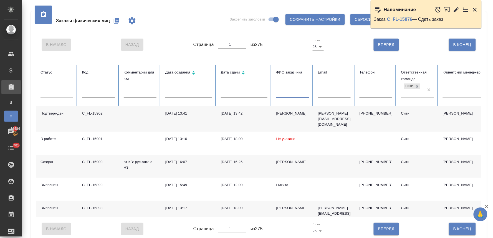
click at [295, 93] on input "text" at bounding box center [293, 94] width 33 height 8
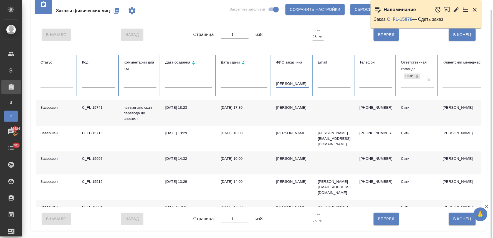
scroll to position [154, 0]
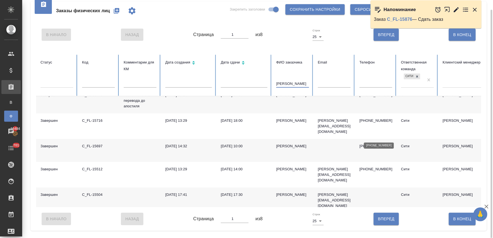
type input "александр"
drag, startPoint x: 364, startPoint y: 136, endPoint x: 385, endPoint y: 137, distance: 21.1
click at [385, 144] on p "+79231795399" at bounding box center [376, 147] width 33 height 6
copy p "9231795399"
click at [370, 85] on input "text" at bounding box center [376, 84] width 33 height 8
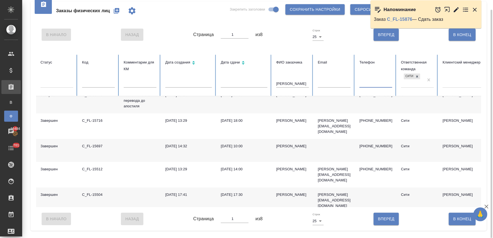
paste input "9231795399"
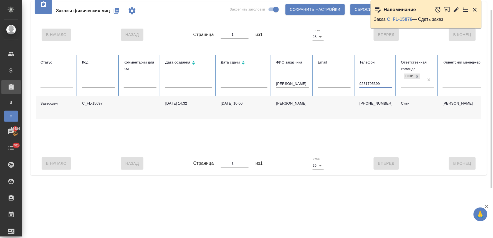
scroll to position [0, 0]
drag, startPoint x: 383, startPoint y: 82, endPoint x: 345, endPoint y: 83, distance: 37.2
click at [345, 83] on tr "Статус Код Комментарии для КМ Дата создания Дата сдачи ФИО заказчика александр …" at bounding box center [348, 76] width 625 height 42
type input "9231795399"
click at [140, 131] on div "Завершен C_FL-15697 07.07.2025, 14:32 08.07.2025, 10:00 Александр +79231795399 …" at bounding box center [348, 124] width 625 height 56
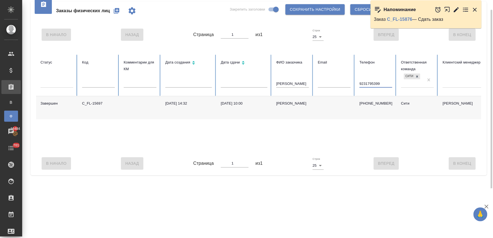
drag, startPoint x: 385, startPoint y: 83, endPoint x: 340, endPoint y: 85, distance: 44.7
click at [342, 85] on tr "Статус Код Комментарии для КМ Дата создания Дата сдачи ФИО заказчика александр …" at bounding box center [348, 76] width 625 height 42
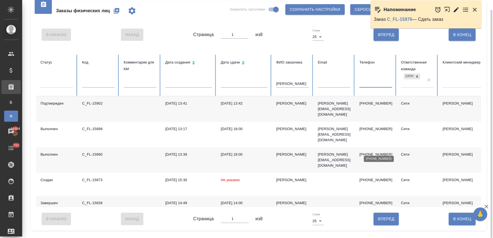
click at [379, 152] on p "[PHONE_NUMBER]" at bounding box center [376, 155] width 33 height 6
click at [370, 81] on input "text" at bounding box center [376, 84] width 33 height 8
paste input "9854681416"
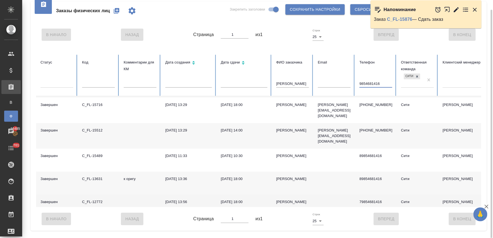
scroll to position [65, 0]
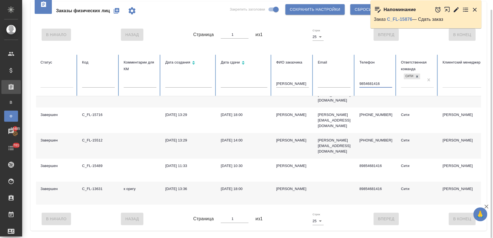
type input "9854681416"
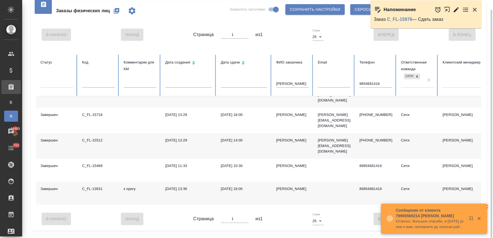
click at [141, 145] on td at bounding box center [140, 146] width 42 height 26
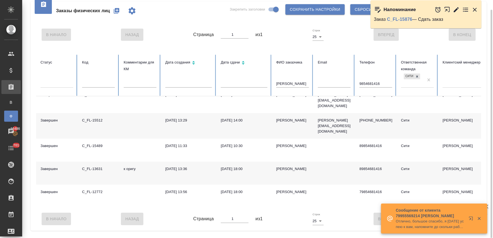
scroll to position [96, 0]
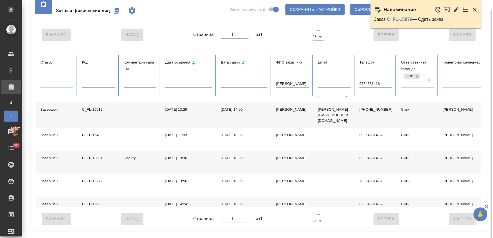
click at [174, 221] on div "В Начало Назад Страница 1 из 1 Строк 25 25 Вперед В Конец" at bounding box center [259, 218] width 446 height 23
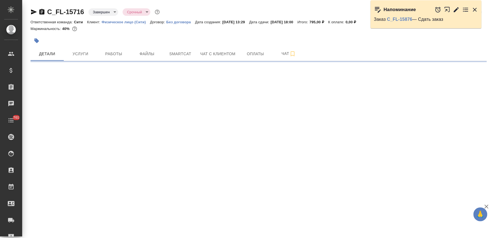
select select "RU"
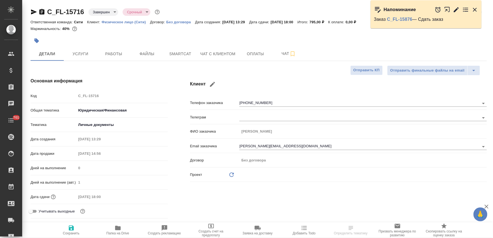
type textarea "x"
click at [120, 229] on icon "button" at bounding box center [118, 228] width 6 height 4
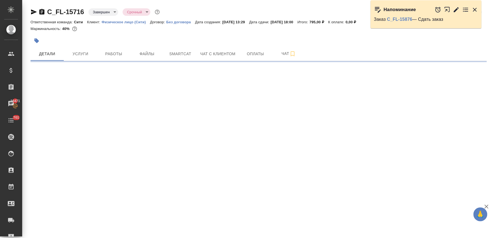
select select "RU"
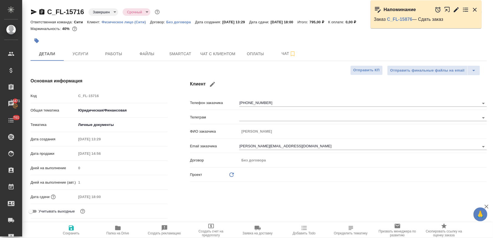
type textarea "x"
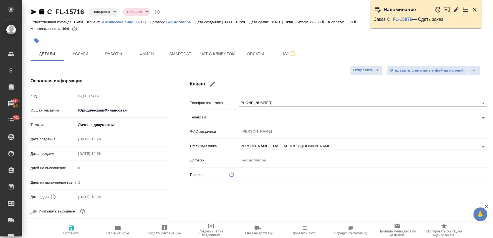
type textarea "x"
click at [79, 49] on button "Услуги" at bounding box center [80, 54] width 33 height 14
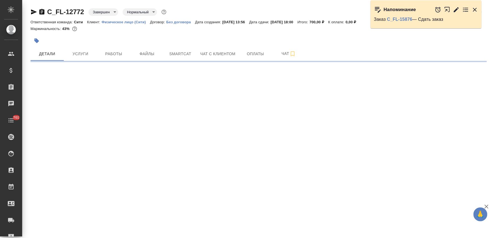
select select "RU"
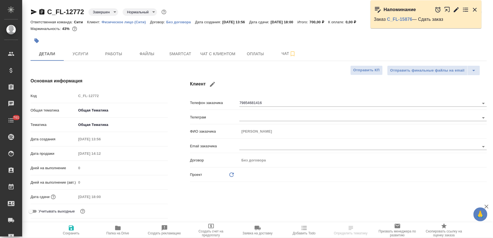
type textarea "x"
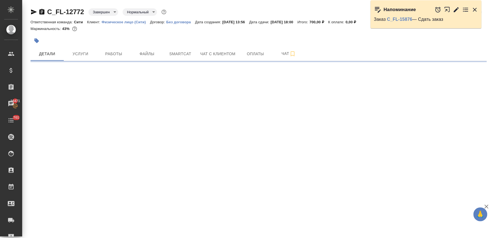
select select "RU"
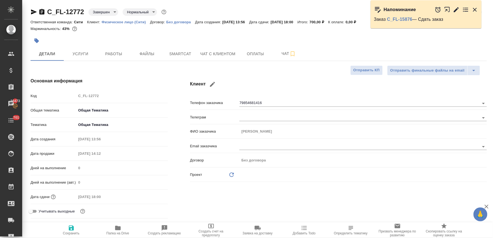
type textarea "x"
click at [410, 18] on link "C_FL-15876" at bounding box center [399, 19] width 25 height 5
type textarea "x"
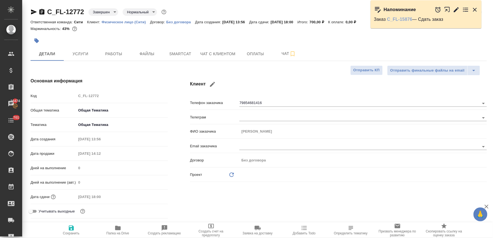
type textarea "x"
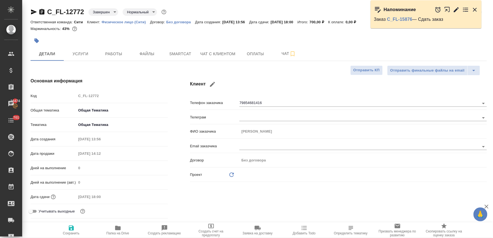
type textarea "x"
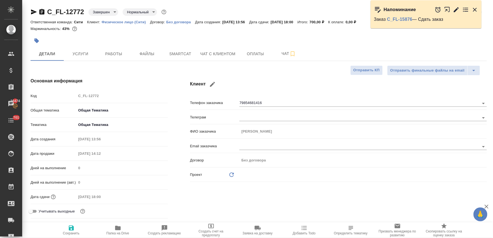
type textarea "x"
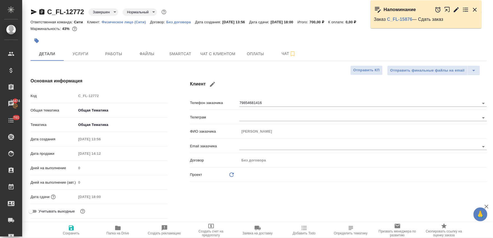
type textarea "x"
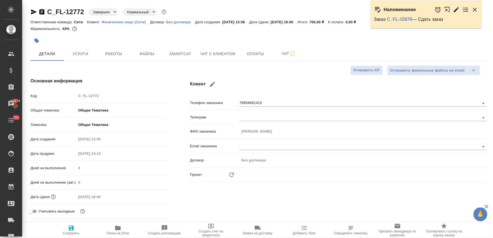
type textarea "x"
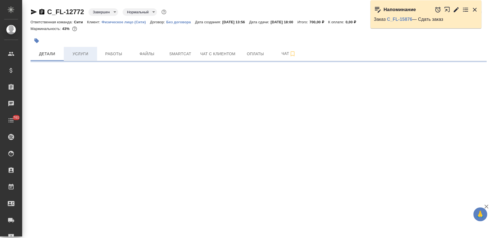
click at [88, 54] on span "Услуги" at bounding box center [80, 54] width 27 height 7
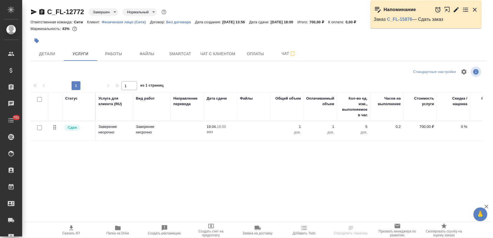
click at [117, 234] on span "Папка на Drive" at bounding box center [118, 234] width 23 height 4
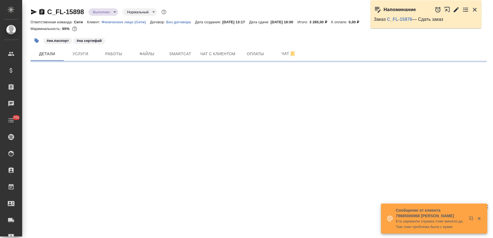
select select "RU"
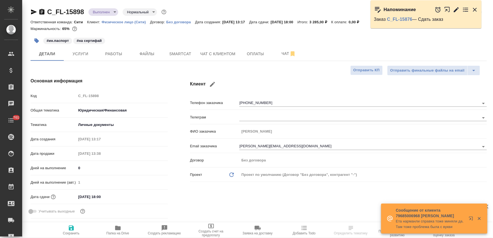
type textarea "x"
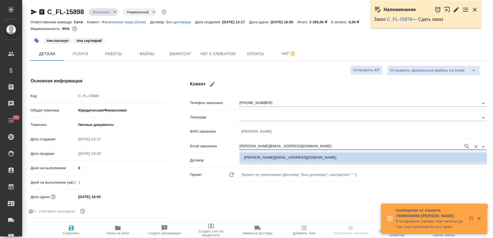
drag, startPoint x: 298, startPoint y: 148, endPoint x: 155, endPoint y: 143, distance: 143.1
click at [159, 144] on div "Основная информация Код C_FL-15898 Общая тематика Юридическая/Финансовая yr-fn …" at bounding box center [258, 149] width 479 height 165
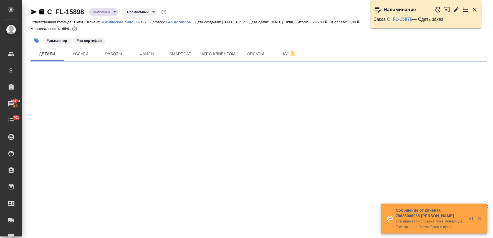
select select "RU"
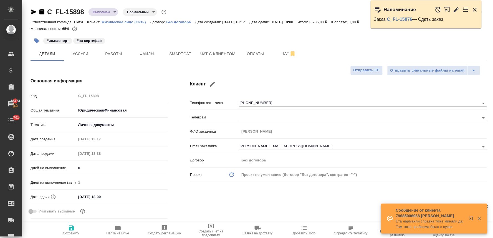
type textarea "x"
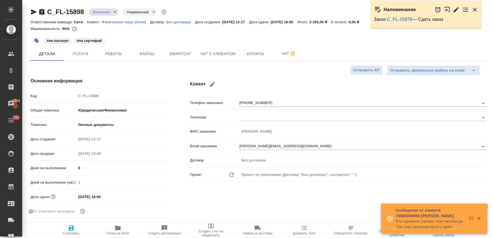
type textarea "x"
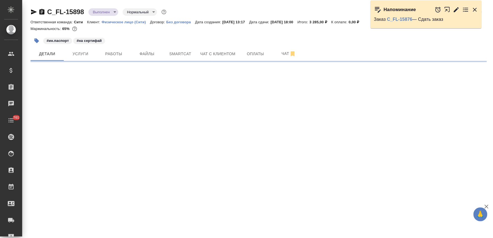
select select "RU"
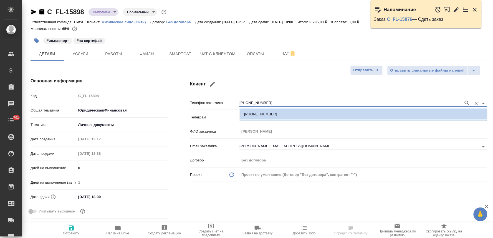
drag, startPoint x: 254, startPoint y: 103, endPoint x: 180, endPoint y: 103, distance: 74.1
click at [187, 104] on div "Клиент Телефон заказчика +79854681416 Телеграм ФИО заказчика Суворов Александр …" at bounding box center [338, 149] width 319 height 165
type textarea "x"
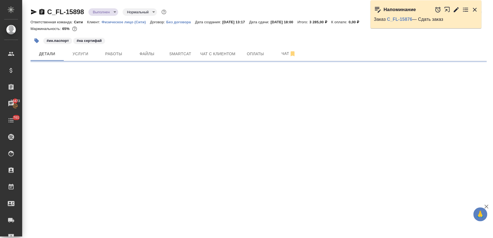
select select "RU"
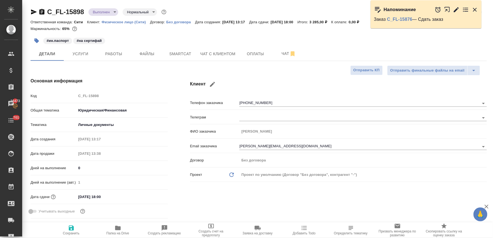
type textarea "x"
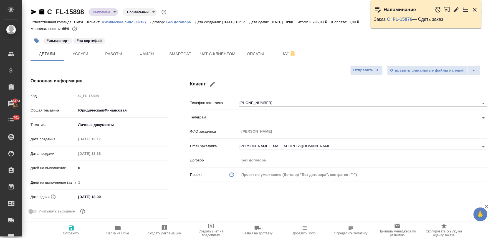
type textarea "x"
click at [155, 77] on div "Основная информация Код C_FL-15898 Общая тематика Юридическая/Финансовая yr-fn …" at bounding box center [99, 149] width 160 height 165
type textarea "x"
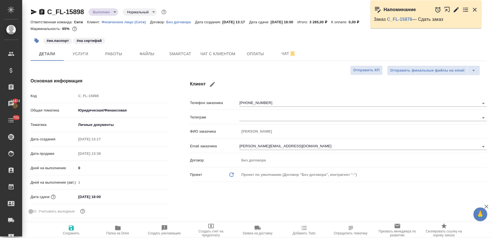
type textarea "x"
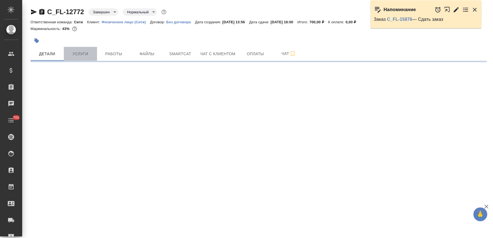
click at [79, 54] on span "Услуги" at bounding box center [80, 54] width 27 height 7
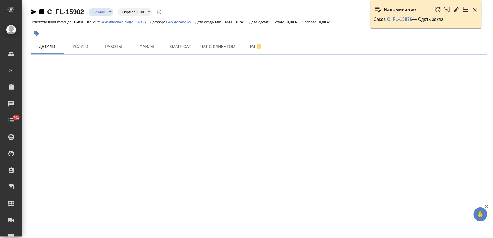
select select "RU"
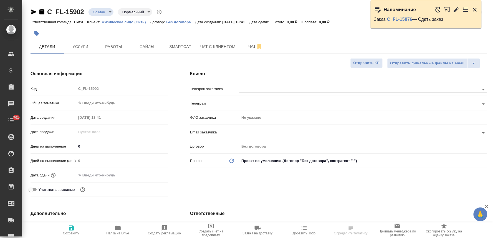
type textarea "x"
click at [97, 171] on input "text" at bounding box center [101, 175] width 49 height 8
click at [151, 174] on icon "button" at bounding box center [152, 175] width 7 height 7
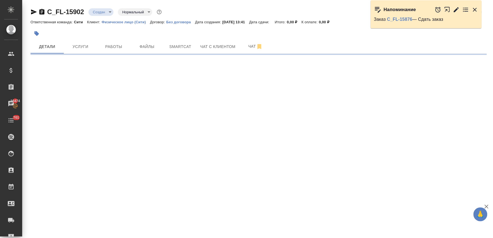
select select "RU"
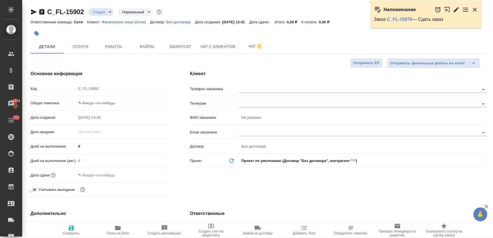
type textarea "x"
click at [112, 173] on input "text" at bounding box center [101, 175] width 49 height 8
click at [152, 172] on icon "button" at bounding box center [152, 175] width 7 height 7
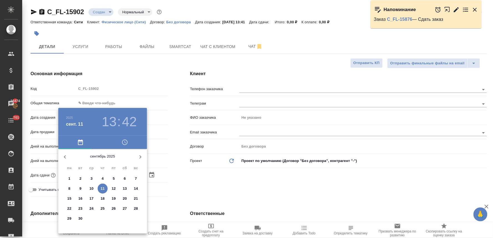
click at [117, 188] on span "12" at bounding box center [114, 189] width 10 height 6
click at [208, 187] on div at bounding box center [246, 119] width 493 height 238
type input "[DATE] 13:42"
type textarea "x"
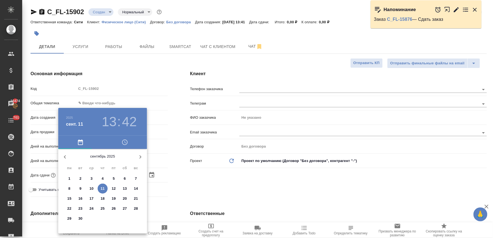
type textarea "x"
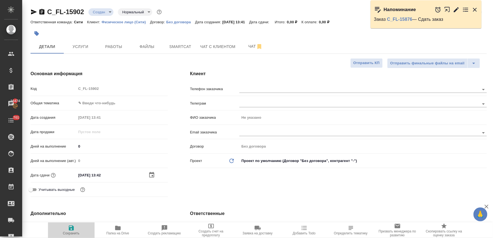
click at [72, 227] on icon "button" at bounding box center [71, 228] width 7 height 7
type textarea "x"
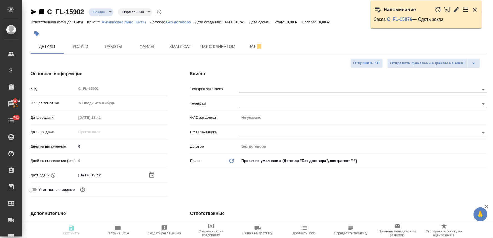
type textarea "x"
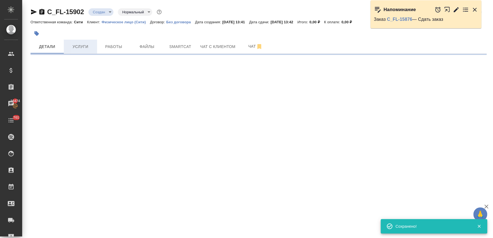
select select "RU"
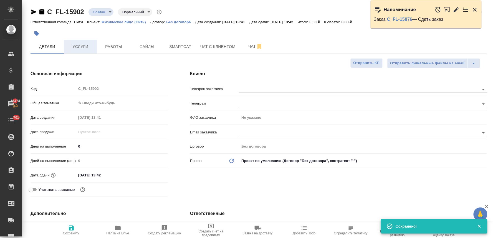
type textarea "x"
click at [85, 44] on span "Услуги" at bounding box center [80, 46] width 27 height 7
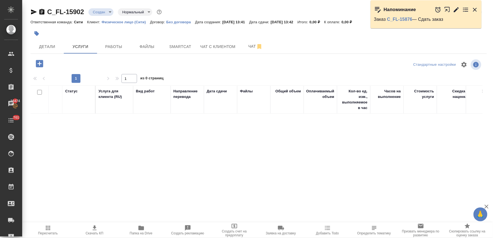
click at [38, 66] on icon "button" at bounding box center [39, 63] width 7 height 7
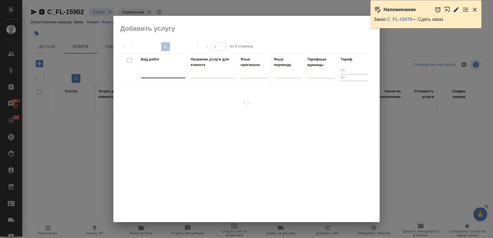
click at [169, 76] on div at bounding box center [163, 73] width 44 height 8
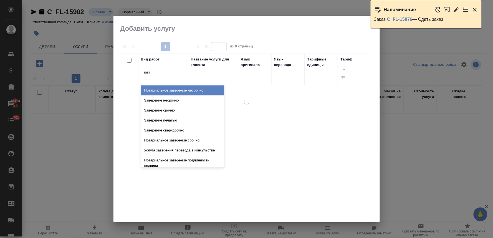
type input "завер"
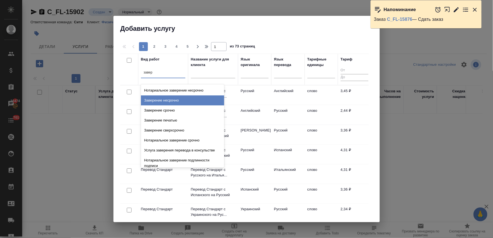
click at [171, 103] on div "Заверение несрочно" at bounding box center [182, 101] width 83 height 10
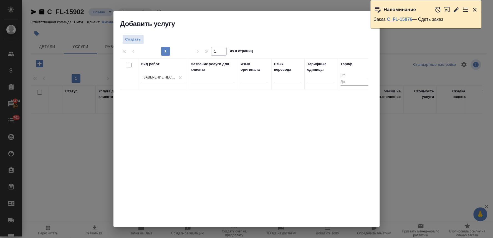
click at [135, 33] on div "Создать 1 1 из 0 страниц Вид работ Заверение несрочно Название услуги для клиен…" at bounding box center [247, 127] width 267 height 199
click at [137, 35] on button "Создать" at bounding box center [133, 40] width 22 height 10
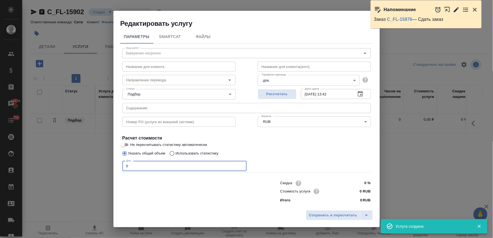
drag, startPoint x: 122, startPoint y: 169, endPoint x: 79, endPoint y: 172, distance: 42.9
click at [79, 172] on div "Редактировать услугу Параметры SmartCat Файлы Вид работ Заверение несрочно Вид …" at bounding box center [246, 119] width 493 height 238
type input "2"
click at [357, 192] on input "0 RUB" at bounding box center [360, 191] width 20 height 8
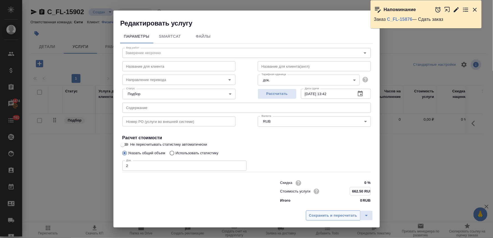
type input "662.50 RUB"
click at [348, 214] on span "Сохранить и пересчитать" at bounding box center [333, 216] width 48 height 6
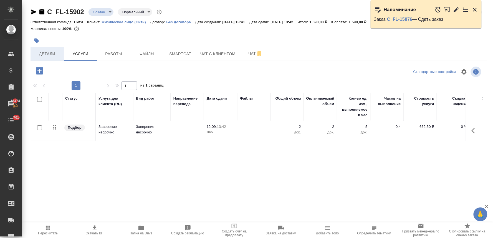
click at [47, 54] on span "Детали" at bounding box center [47, 54] width 27 height 7
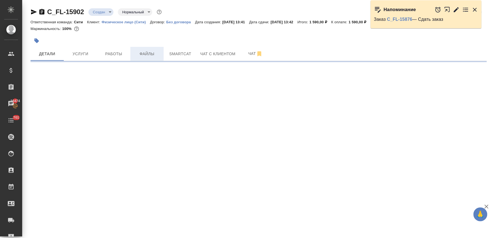
select select "RU"
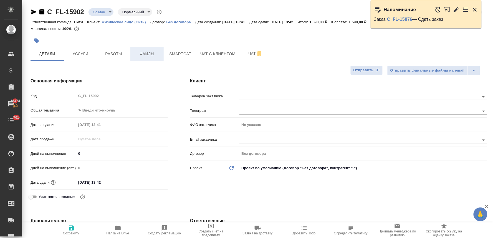
type textarea "x"
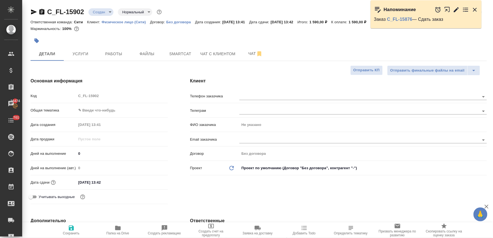
type textarea "x"
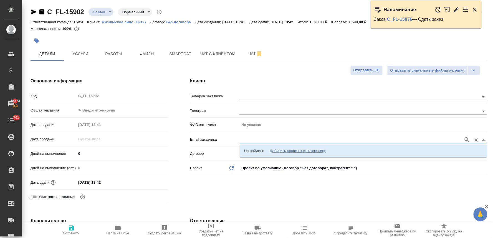
click at [265, 140] on input "text" at bounding box center [351, 140] width 222 height 7
paste input "[PERSON_NAME][EMAIL_ADDRESS][DOMAIN_NAME]"
type input "[PERSON_NAME][EMAIL_ADDRESS][DOMAIN_NAME]"
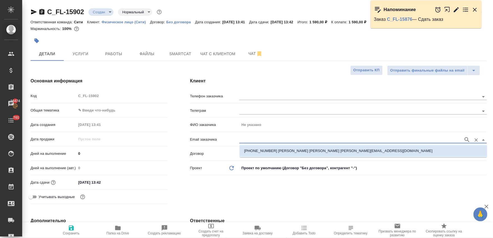
click at [245, 148] on p "[PHONE_NUMBER] [PERSON_NAME] [PERSON_NAME] [PERSON_NAME][EMAIL_ADDRESS][DOMAIN_…" at bounding box center [338, 151] width 189 height 6
type input "[PERSON_NAME]"
type input "[PHONE_NUMBER] [PERSON_NAME] [PERSON_NAME] [PERSON_NAME][EMAIL_ADDRESS][DOMAIN_…"
type textarea "x"
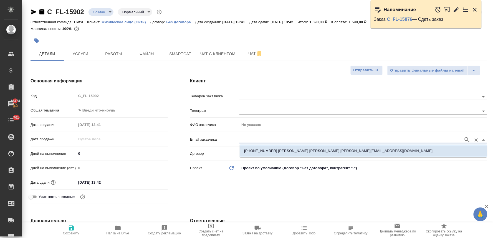
type textarea "x"
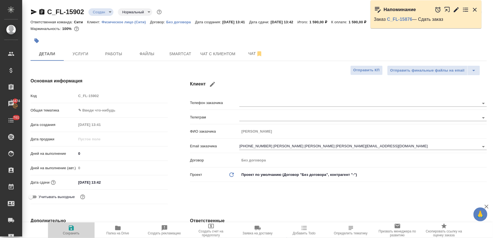
click at [73, 230] on icon "button" at bounding box center [71, 228] width 5 height 5
type textarea "x"
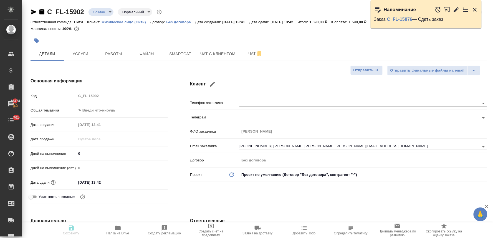
type textarea "x"
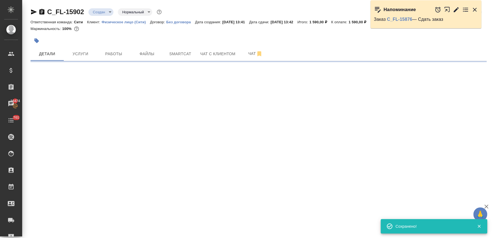
select select "RU"
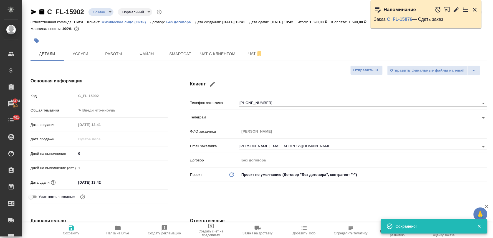
type textarea "x"
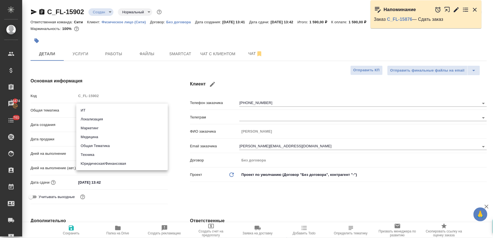
click at [104, 107] on body "🙏 .cls-1 fill:#fff; AWATERA [PERSON_NAME] Спецификации Заказы 16474 Чаты 701 To…" at bounding box center [246, 119] width 493 height 238
click at [106, 146] on li "Общая Тематика" at bounding box center [122, 146] width 92 height 9
type input "obtem"
type textarea "x"
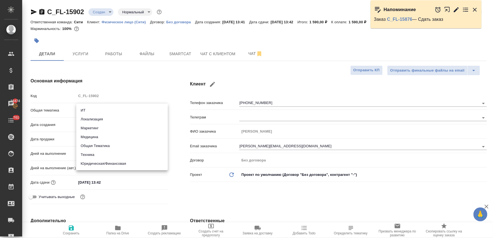
type textarea "x"
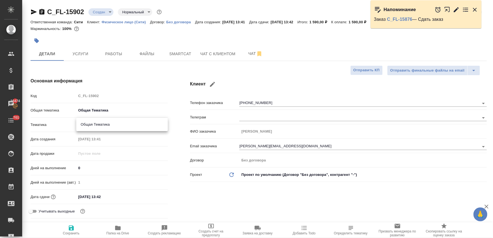
click at [102, 120] on body "🙏 .cls-1 fill:#fff; AWATERA [PERSON_NAME] Спецификации Заказы 16474 Чаты 701 To…" at bounding box center [246, 119] width 493 height 238
click at [106, 124] on li "Общая Тематика" at bounding box center [122, 124] width 92 height 9
type textarea "x"
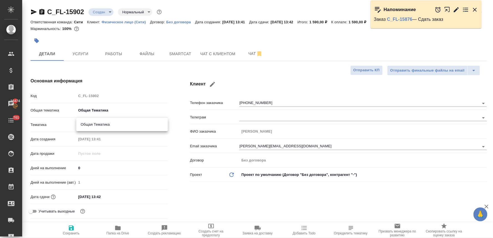
type input "6012b1ca196b0e5c9229a120"
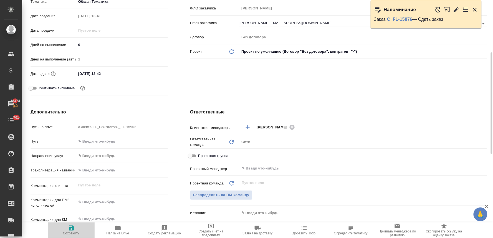
click at [67, 228] on span "Сохранить" at bounding box center [71, 230] width 40 height 11
type textarea "x"
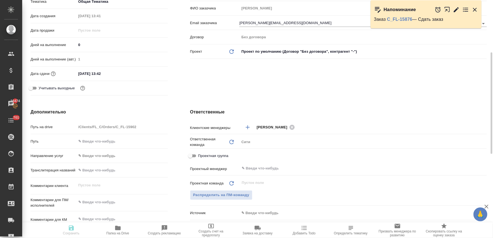
type textarea "x"
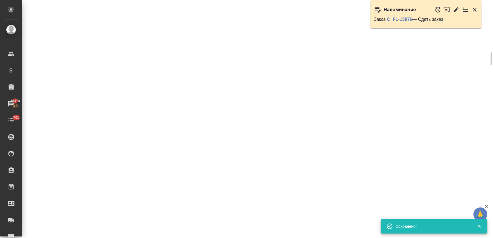
select select "RU"
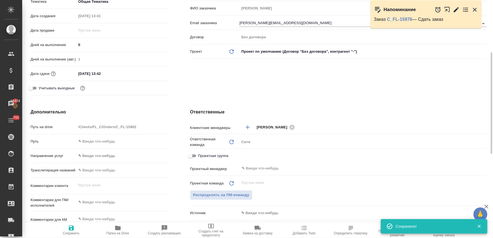
type textarea "x"
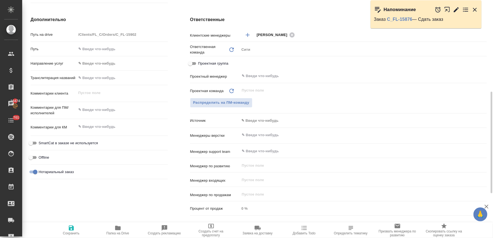
scroll to position [320, 0]
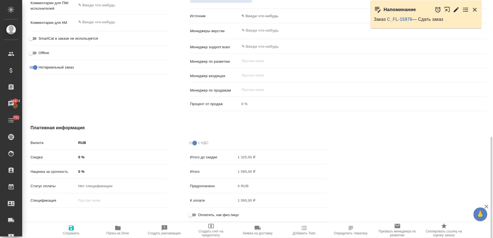
click at [196, 214] on input "Оплатить, как физ.лицо" at bounding box center [190, 215] width 20 height 7
checkbox input "true"
type textarea "x"
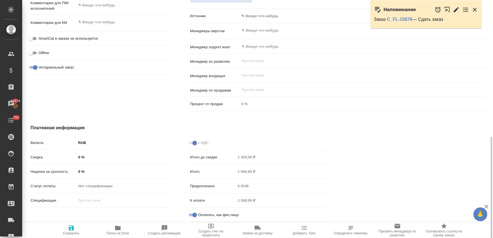
click at [72, 232] on span "Сохранить" at bounding box center [71, 234] width 17 height 4
type textarea "x"
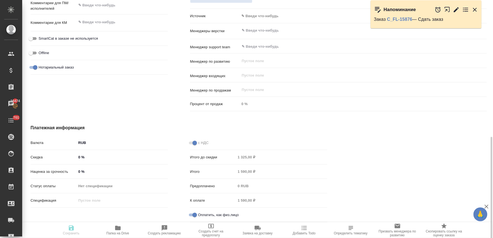
type textarea "x"
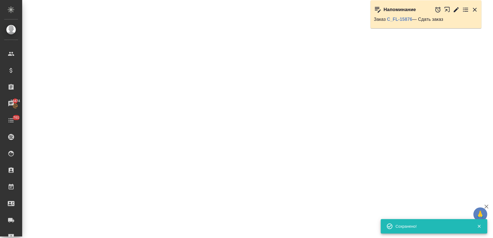
select select "RU"
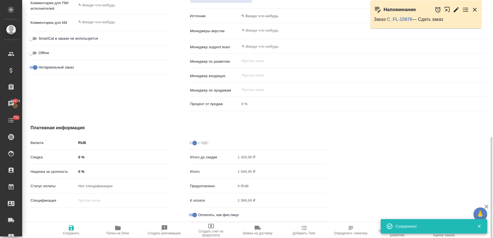
type textarea "x"
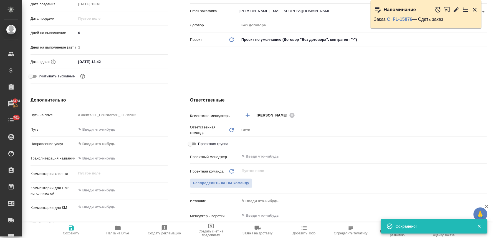
scroll to position [0, 0]
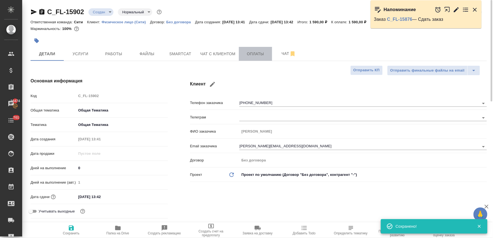
click at [254, 57] on span "Оплаты" at bounding box center [255, 54] width 27 height 7
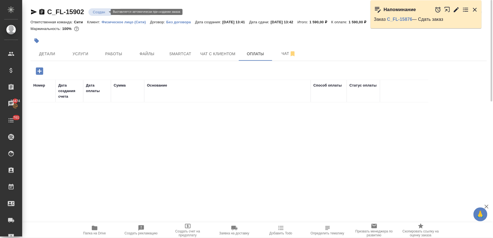
click at [102, 13] on body "🙏 .cls-1 fill:#fff; AWATERA Lyamina Nadezhda Клиенты Спецификации Заказы 16474 …" at bounding box center [246, 119] width 493 height 238
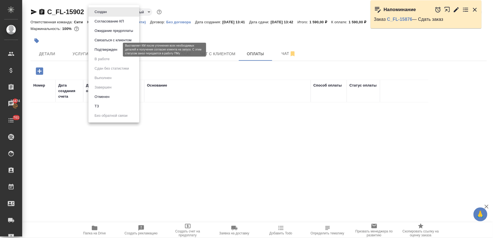
click at [109, 50] on button "Подтвержден" at bounding box center [106, 50] width 26 height 6
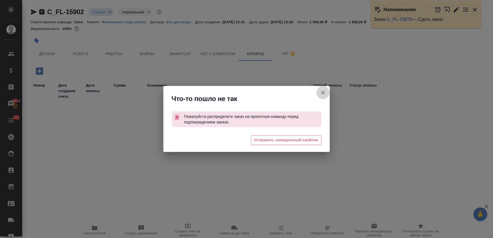
click at [320, 93] on button "Кратко детали заказа" at bounding box center [323, 92] width 13 height 13
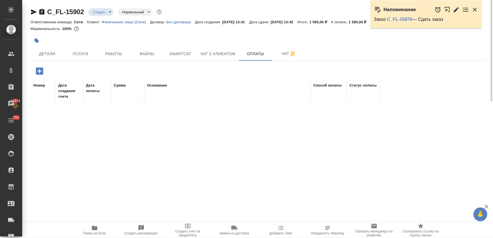
click at [38, 70] on icon "button" at bounding box center [39, 70] width 7 height 7
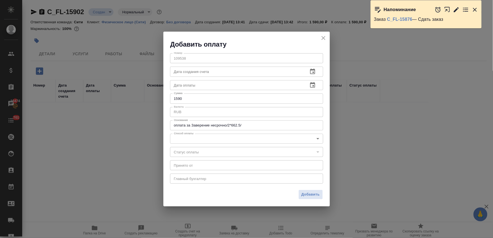
click at [190, 135] on body "🙏 .cls-1 fill:#fff; AWATERA Lyamina Nadezhda Клиенты Спецификации Заказы 16474 …" at bounding box center [246, 119] width 493 height 238
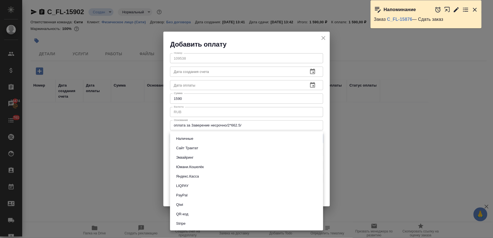
click at [193, 214] on li "QR-код" at bounding box center [246, 214] width 153 height 9
type input "60e5684acae83f185c96e013"
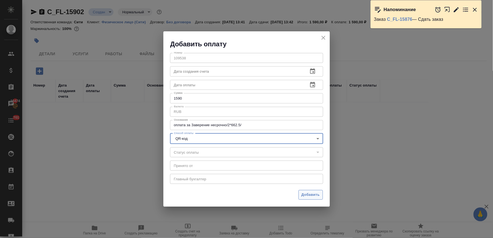
click at [312, 198] on span "Добавить" at bounding box center [311, 195] width 18 height 6
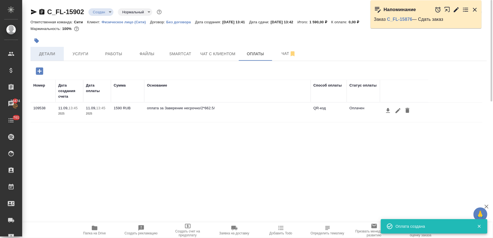
click at [46, 53] on span "Детали" at bounding box center [47, 54] width 27 height 7
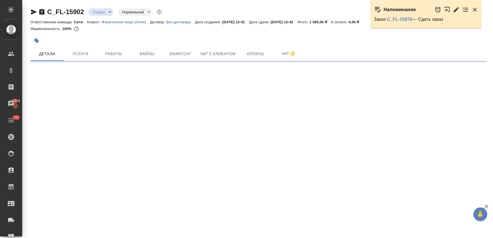
select select "RU"
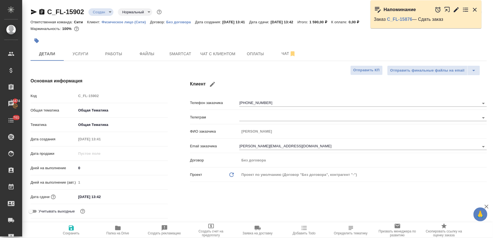
type textarea "x"
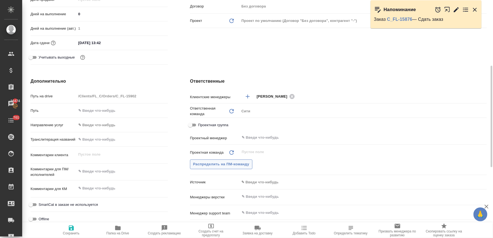
click at [230, 164] on span "Распределить на ПМ-команду" at bounding box center [221, 164] width 56 height 6
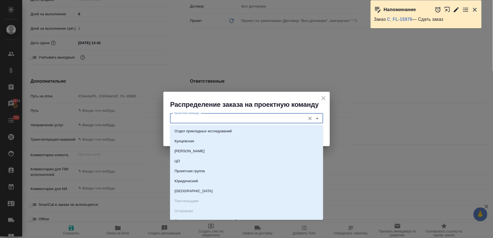
click at [232, 121] on input "Проектная команда" at bounding box center [237, 118] width 131 height 7
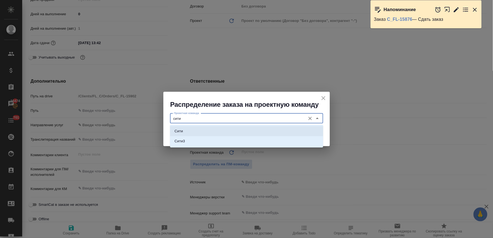
click at [230, 133] on li "Сити" at bounding box center [246, 131] width 153 height 10
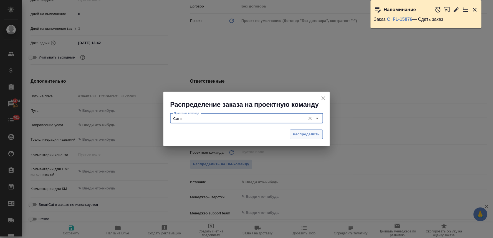
type input "Сити"
click at [304, 131] on button "Распределить" at bounding box center [306, 135] width 33 height 10
type textarea "x"
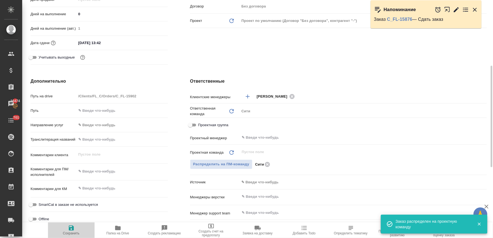
click at [71, 227] on icon "button" at bounding box center [71, 228] width 7 height 7
type textarea "x"
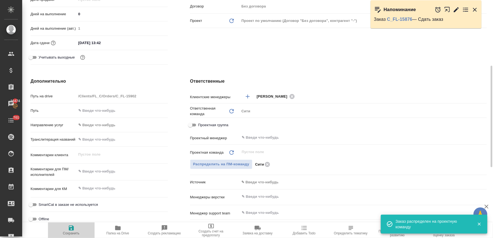
type textarea "x"
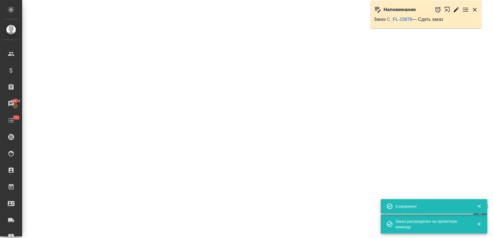
select select "RU"
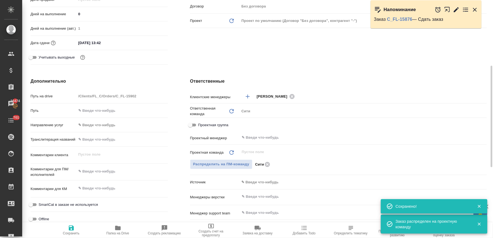
type textarea "x"
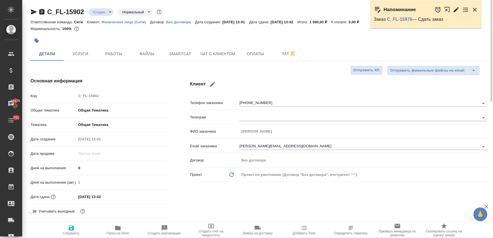
type textarea "x"
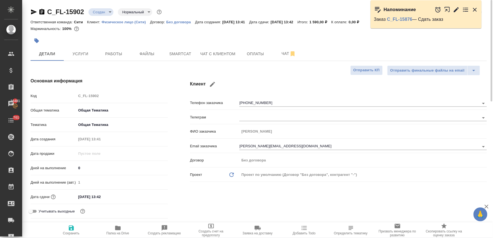
type textarea "x"
click at [246, 52] on span "Оплаты" at bounding box center [255, 54] width 27 height 7
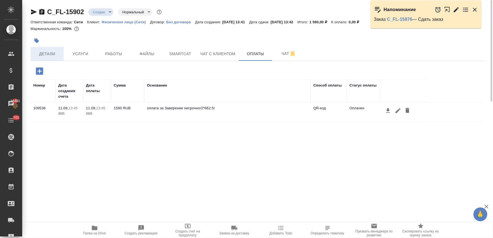
click at [40, 53] on span "Детали" at bounding box center [47, 54] width 27 height 7
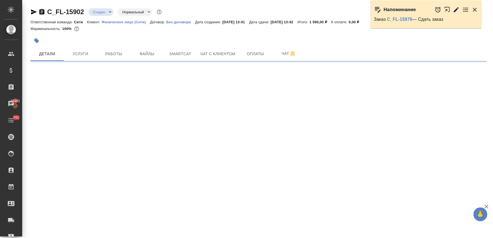
select select "RU"
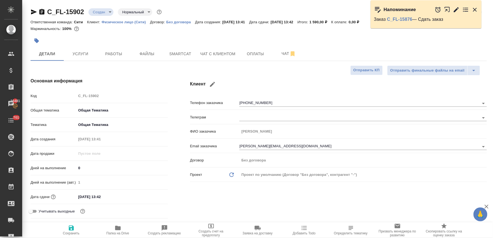
type textarea "x"
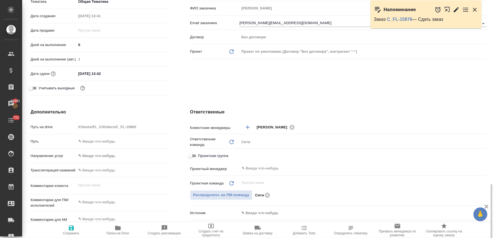
scroll to position [216, 0]
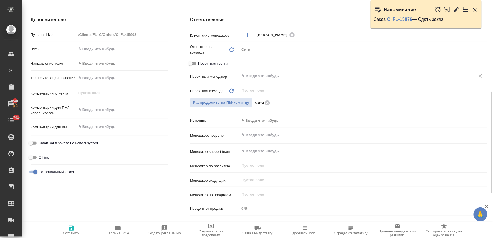
click at [267, 77] on input "text" at bounding box center [354, 76] width 226 height 7
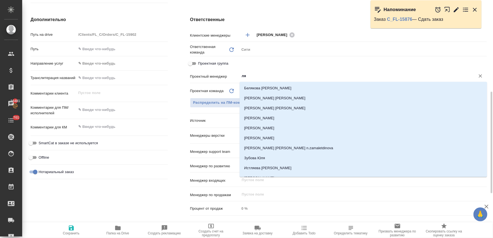
type input "лям"
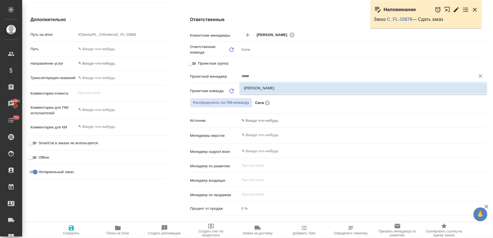
click at [270, 85] on li "[PERSON_NAME]" at bounding box center [364, 88] width 248 height 10
type textarea "x"
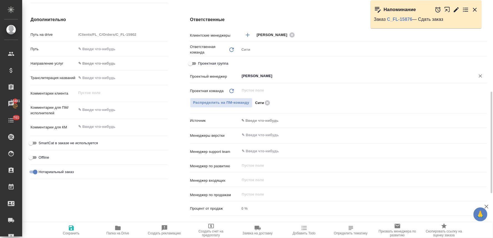
type input "[PERSON_NAME]"
click at [73, 229] on icon "button" at bounding box center [71, 228] width 5 height 5
type textarea "x"
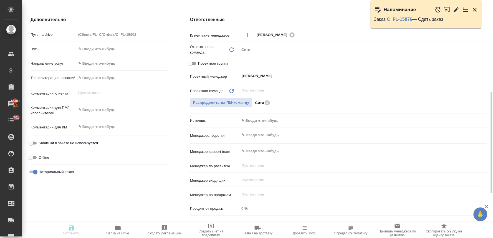
type textarea "x"
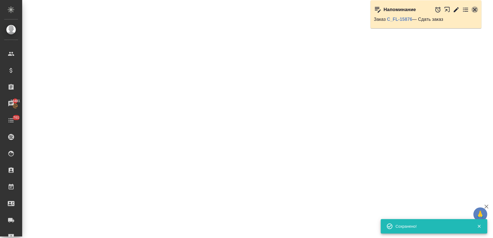
click at [477, 9] on icon "button" at bounding box center [475, 10] width 4 height 4
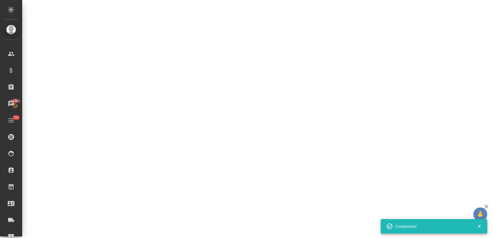
select select "RU"
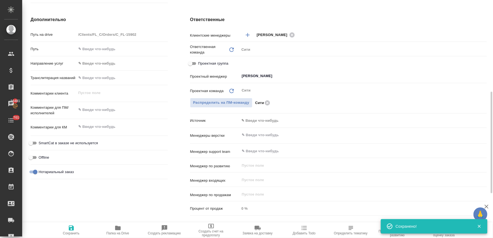
type textarea "x"
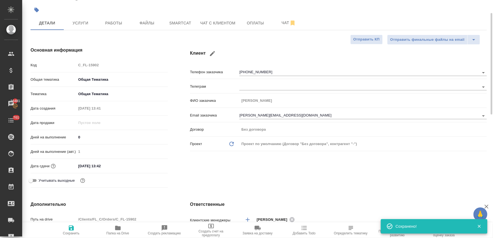
scroll to position [0, 0]
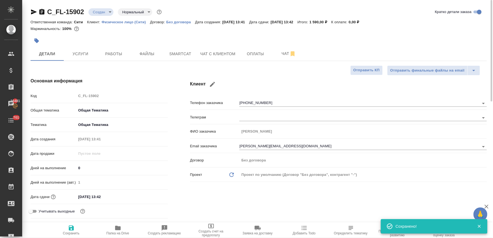
click at [96, 15] on body "🙏 .cls-1 fill:#fff; AWATERA Lyamina Nadezhda Клиенты Спецификации Заказы 16481 …" at bounding box center [246, 119] width 493 height 238
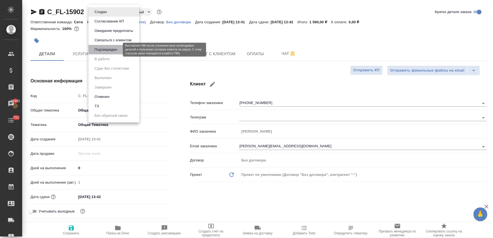
click at [103, 50] on button "Подтвержден" at bounding box center [106, 50] width 26 height 6
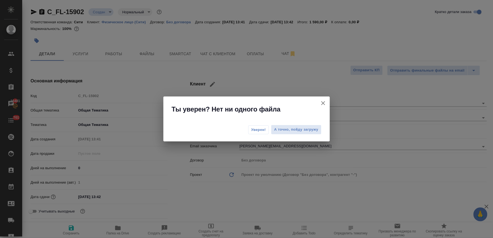
click at [260, 129] on span "Уверен!" at bounding box center [259, 130] width 15 height 6
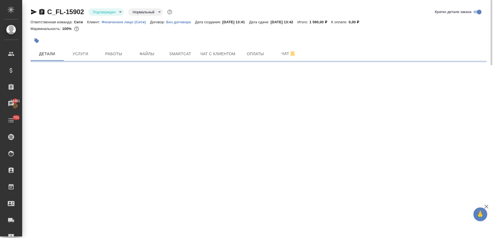
select select "RU"
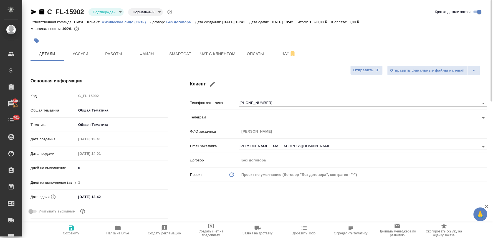
type textarea "x"
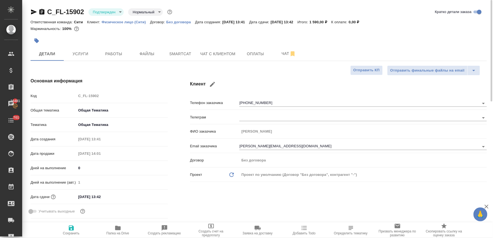
type textarea "x"
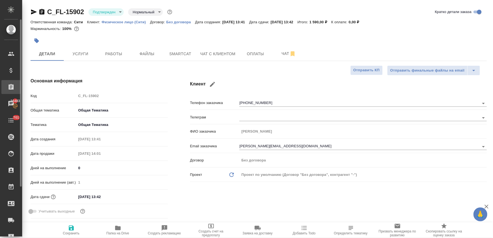
type textarea "x"
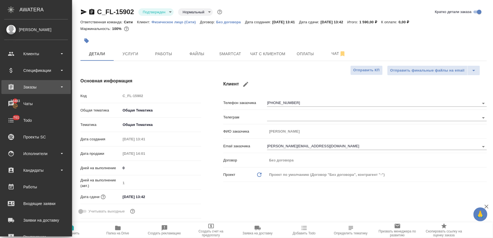
click at [34, 87] on div "Заказы" at bounding box center [36, 87] width 64 height 8
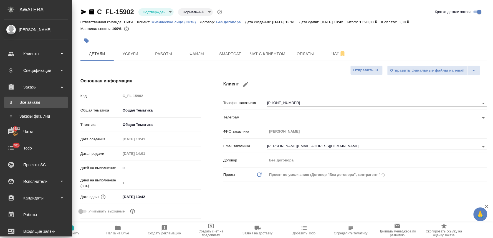
type textarea "x"
click at [37, 101] on div "Все заказы" at bounding box center [36, 103] width 58 height 6
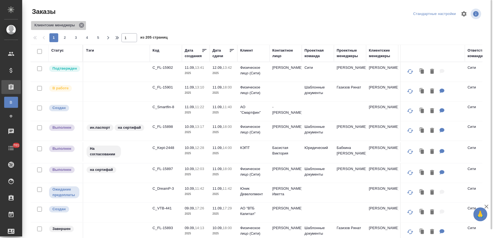
click at [82, 24] on icon at bounding box center [81, 25] width 5 height 5
click at [82, 33] on div "1 2 3 4 5" at bounding box center [76, 37] width 56 height 9
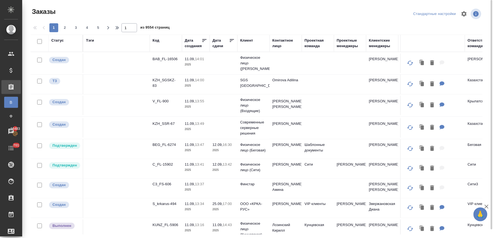
drag, startPoint x: 278, startPoint y: 45, endPoint x: 279, endPoint y: 61, distance: 15.9
click at [278, 45] on div "Контактное лицо" at bounding box center [286, 43] width 27 height 11
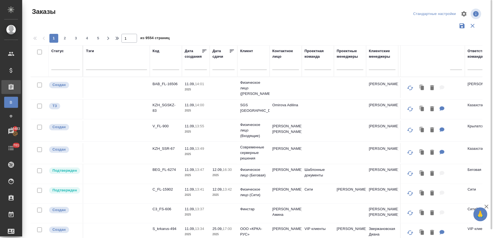
click at [278, 64] on input "text" at bounding box center [286, 66] width 27 height 7
paste input "[PERSON_NAME]"
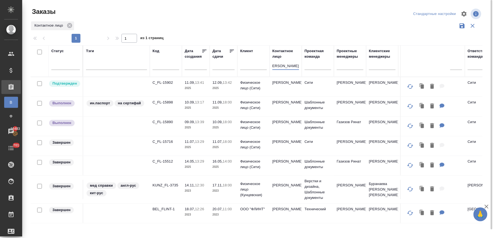
scroll to position [10, 0]
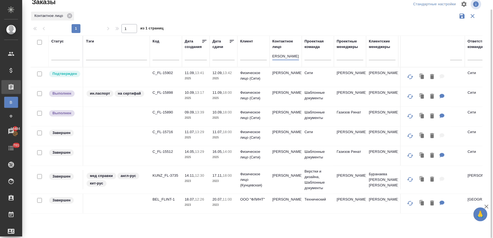
type input "[PERSON_NAME]"
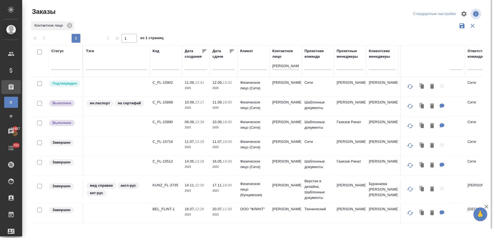
click at [185, 9] on div at bounding box center [259, 13] width 152 height 13
click at [162, 84] on p "C_FL-15902" at bounding box center [166, 83] width 27 height 6
click at [287, 65] on input "[PERSON_NAME]" at bounding box center [286, 66] width 27 height 7
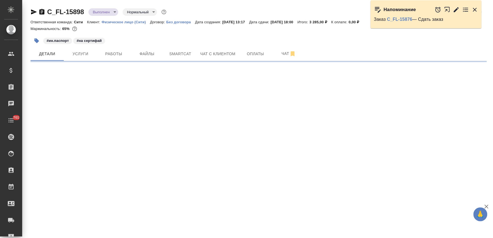
select select "RU"
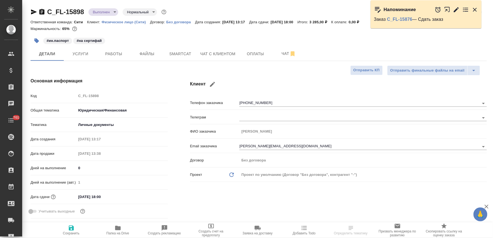
type textarea "x"
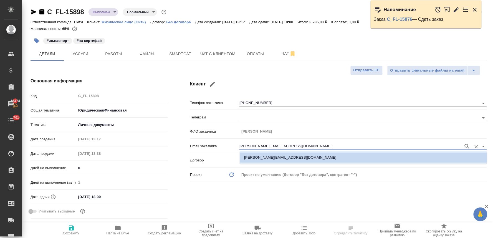
drag, startPoint x: 295, startPoint y: 147, endPoint x: 221, endPoint y: 146, distance: 74.1
click at [221, 146] on div "Email заказчика [PERSON_NAME][EMAIL_ADDRESS][DOMAIN_NAME]" at bounding box center [338, 146] width 297 height 10
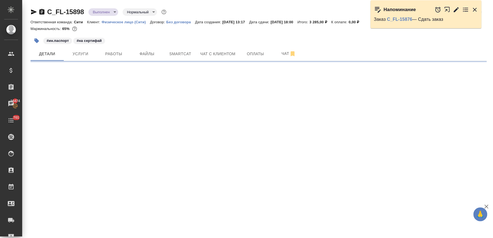
select select "RU"
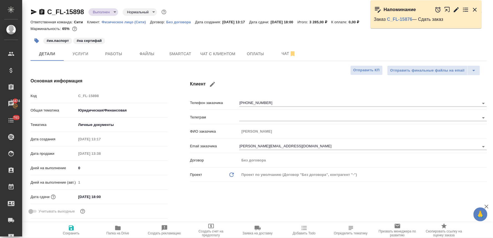
type textarea "x"
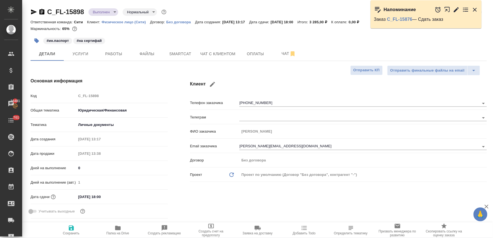
type textarea "x"
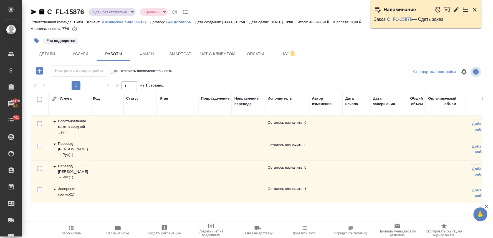
click at [415, 48] on div "Детали Услуги Работы Файлы Smartcat Чат с клиентом Оплаты Чат" at bounding box center [259, 54] width 457 height 14
click at [119, 228] on icon "button" at bounding box center [118, 228] width 6 height 4
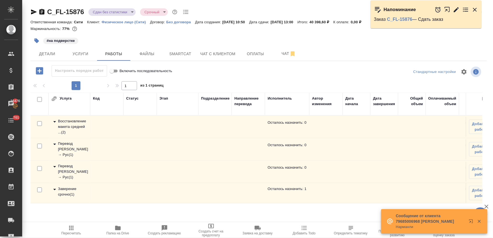
click at [118, 228] on icon "button" at bounding box center [118, 228] width 6 height 4
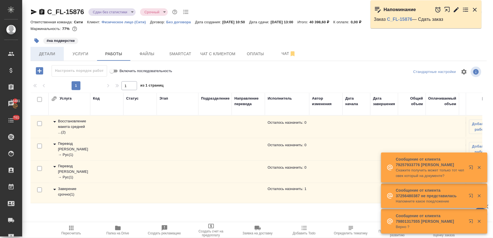
click at [47, 57] on span "Детали" at bounding box center [47, 54] width 27 height 7
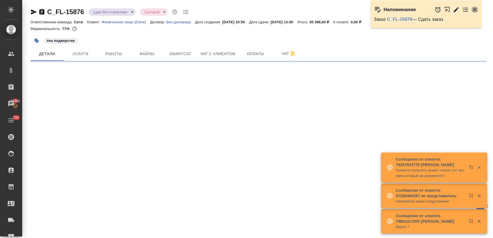
click at [475, 7] on icon "button" at bounding box center [475, 9] width 7 height 7
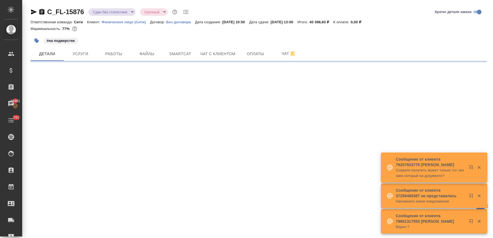
select select "RU"
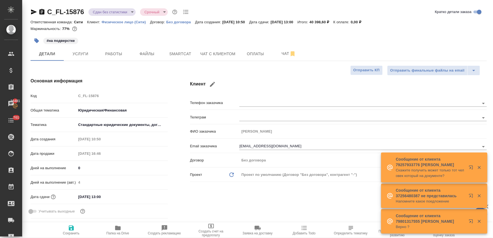
type textarea "x"
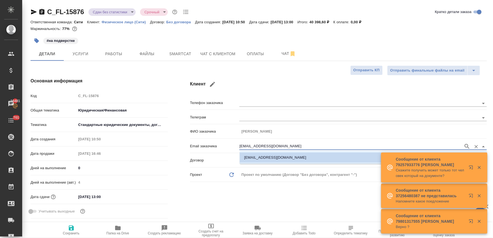
drag, startPoint x: 287, startPoint y: 146, endPoint x: 191, endPoint y: 145, distance: 96.1
click at [192, 145] on div "Email заказчика [EMAIL_ADDRESS][DOMAIN_NAME]" at bounding box center [338, 146] width 297 height 10
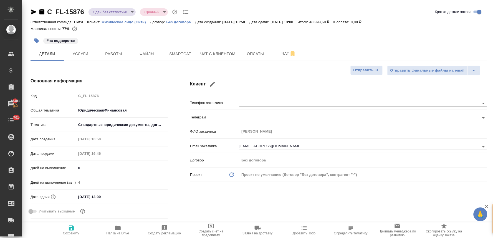
type textarea "x"
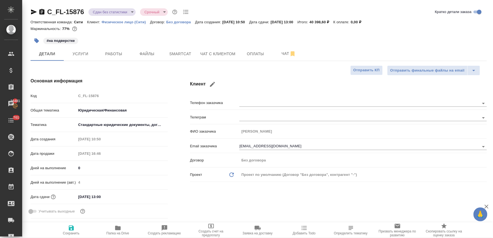
type textarea "x"
click at [37, 40] on icon "button" at bounding box center [36, 41] width 5 height 5
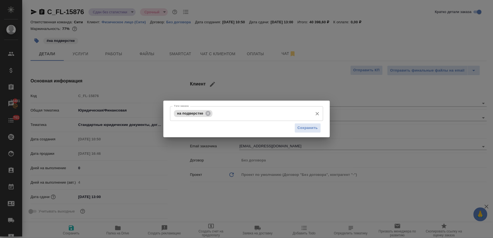
click at [243, 116] on input "Тэги заказа" at bounding box center [262, 113] width 96 height 9
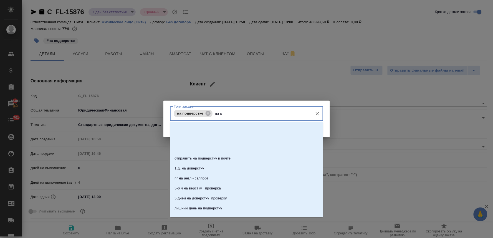
type input "на со"
click at [235, 126] on li "На согласовании" at bounding box center [246, 129] width 153 height 10
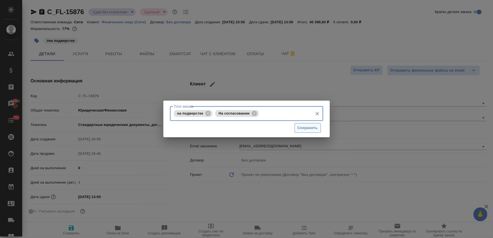
click at [310, 130] on span "Сохранить" at bounding box center [308, 128] width 20 height 6
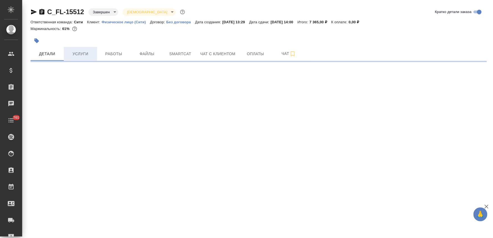
select select "RU"
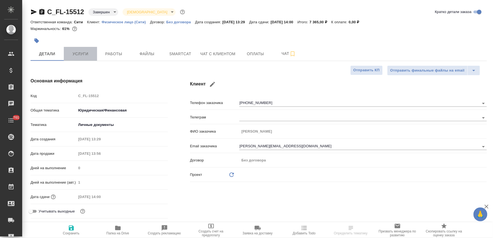
click at [87, 53] on span "Услуги" at bounding box center [80, 54] width 27 height 7
type textarea "x"
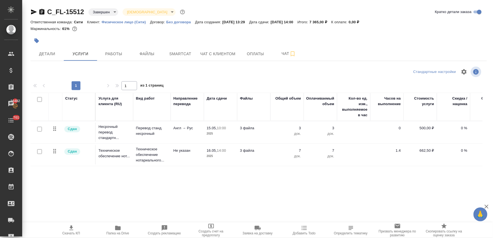
click at [227, 11] on div "C_FL-15512 Завершен closed Святая троица holyTrinity Кратко детали заказа" at bounding box center [259, 11] width 457 height 9
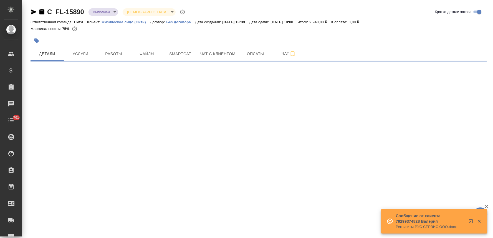
select select "RU"
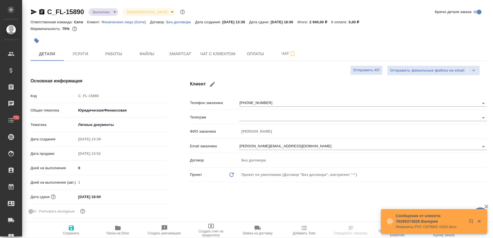
type textarea "x"
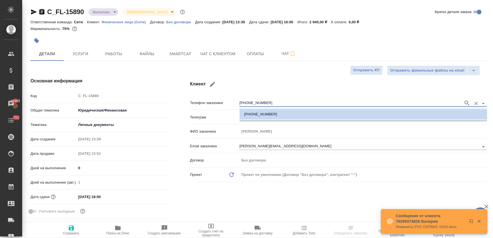
drag, startPoint x: 268, startPoint y: 102, endPoint x: 243, endPoint y: 102, distance: 25.3
click at [243, 102] on input "[PHONE_NUMBER]" at bounding box center [351, 103] width 222 height 7
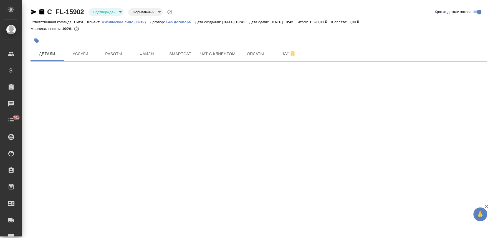
select select "RU"
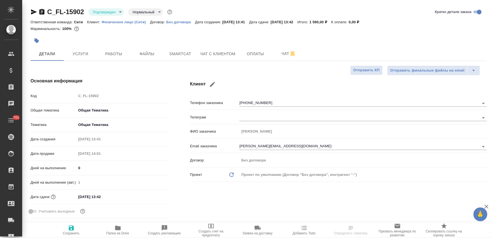
type textarea "x"
click at [69, 96] on div "Код C_FL-15902" at bounding box center [99, 96] width 137 height 10
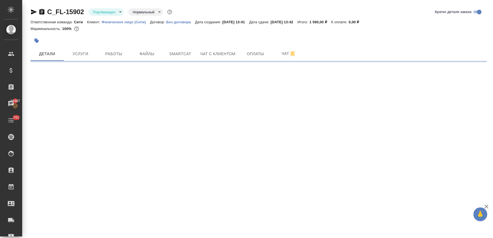
select select "RU"
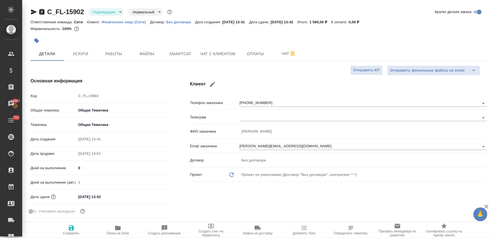
type textarea "x"
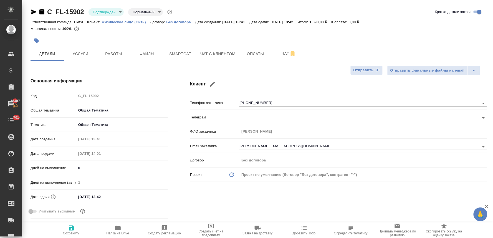
type textarea "x"
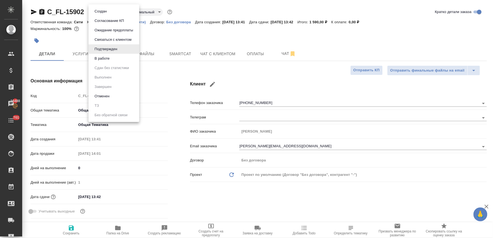
click at [104, 10] on body "🙏 .cls-1 fill:#fff; AWATERA [PERSON_NAME] Спецификации Заказы 16488 Чаты 701 To…" at bounding box center [246, 119] width 493 height 238
click at [104, 59] on button "В работе" at bounding box center [102, 59] width 18 height 6
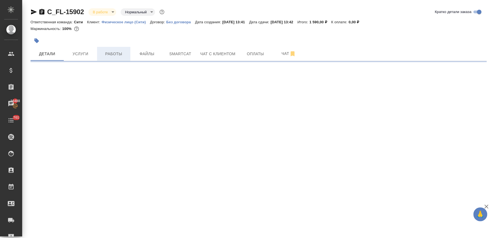
select select "RU"
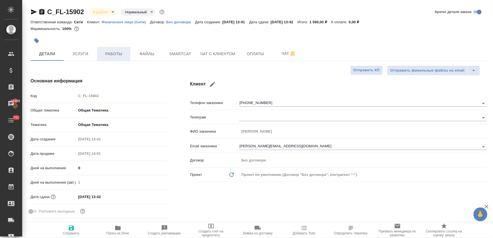
type textarea "x"
